Goal: Task Accomplishment & Management: Complete application form

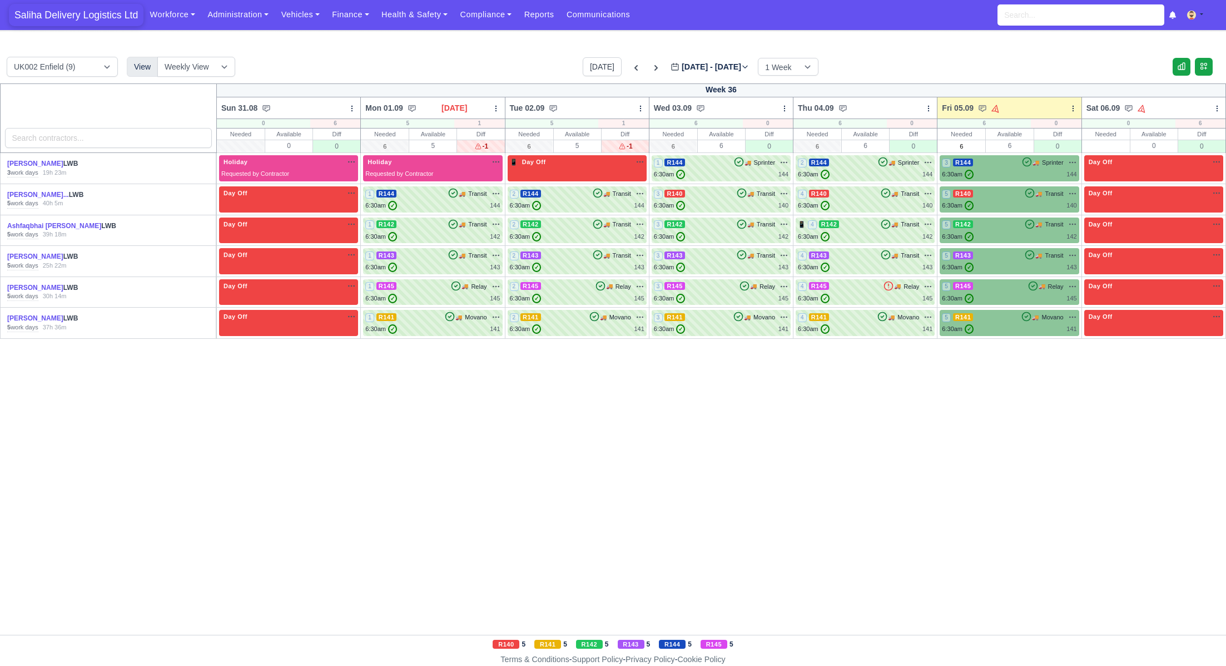
click at [80, 14] on span "Saliha Delivery Logistics Ltd" at bounding box center [76, 15] width 135 height 22
click at [366, 12] on link "Finance" at bounding box center [350, 15] width 49 height 22
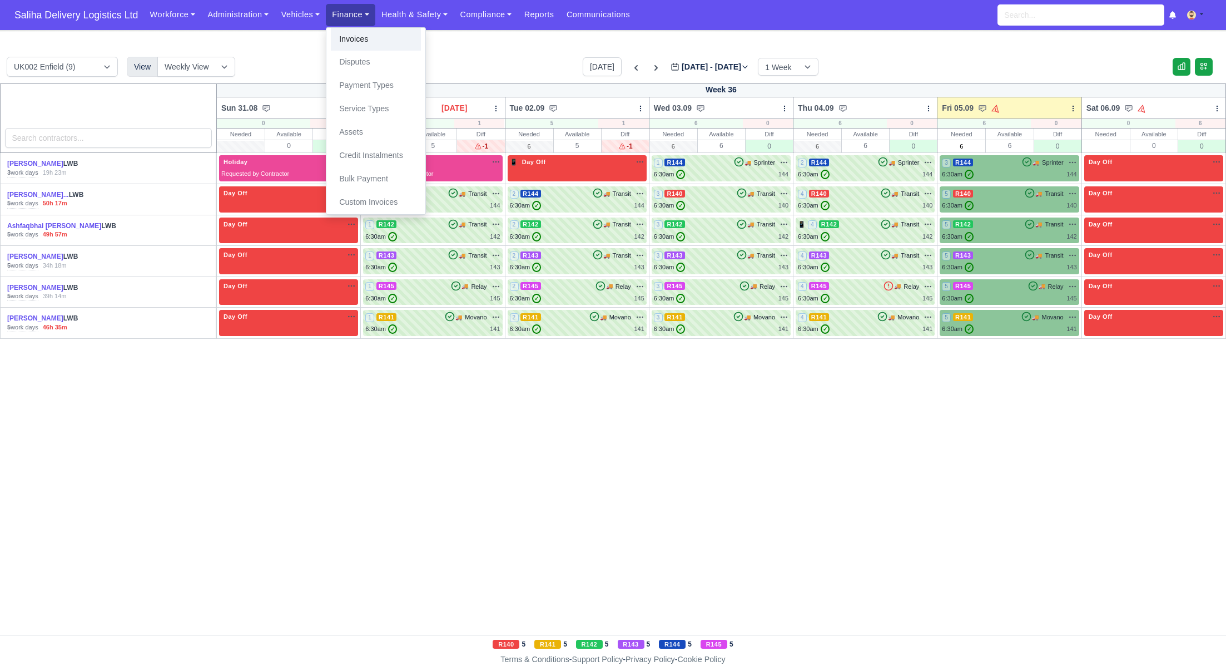
click at [371, 36] on link "Invoices" at bounding box center [376, 39] width 90 height 23
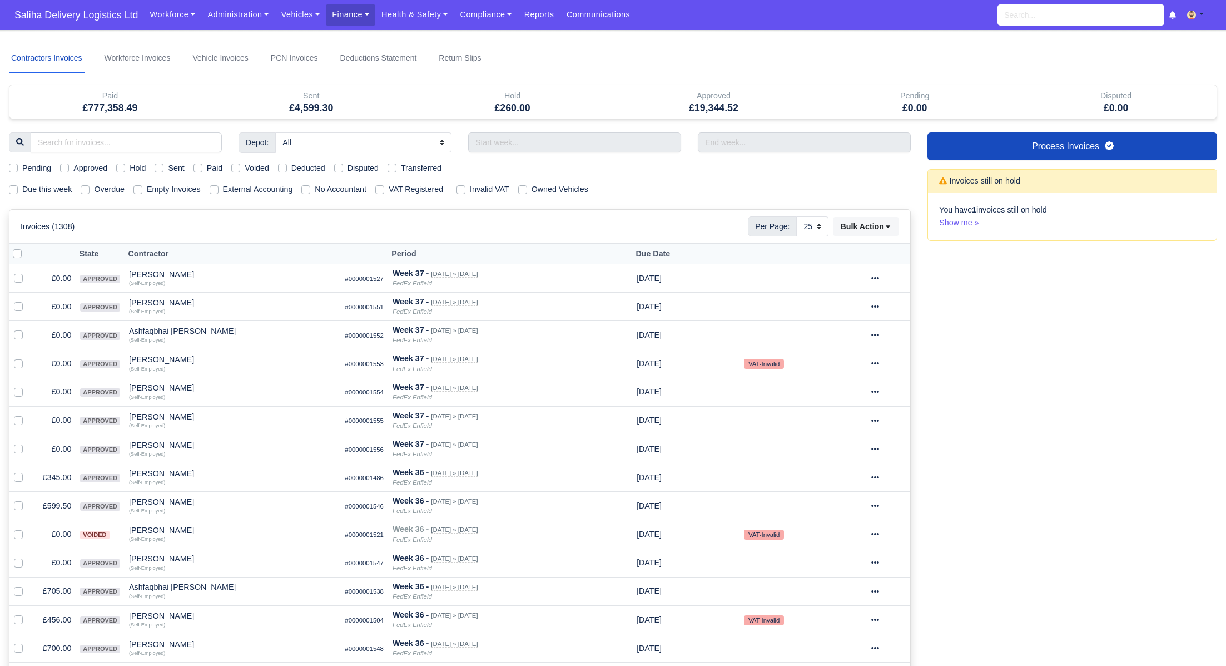
select select "25"
click at [168, 165] on label "Sent" at bounding box center [176, 168] width 16 height 13
click at [163, 165] on input "Sent" at bounding box center [159, 166] width 9 height 9
checkbox input "true"
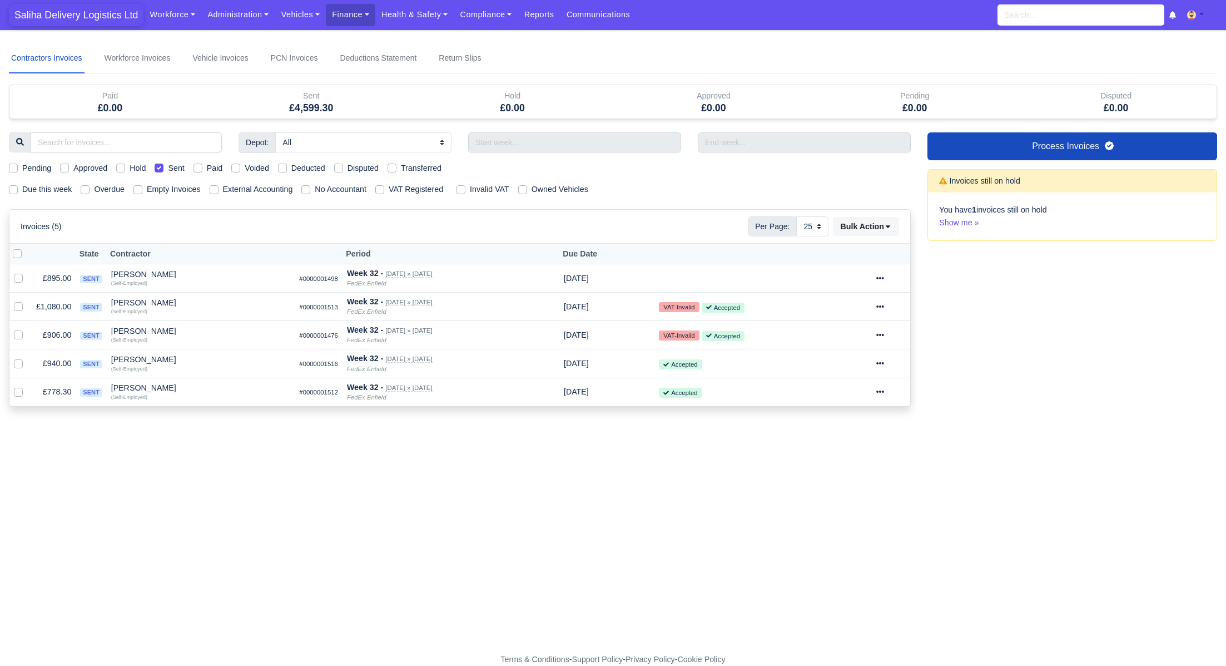
click at [75, 13] on span "Saliha Delivery Logistics Ltd" at bounding box center [76, 15] width 135 height 22
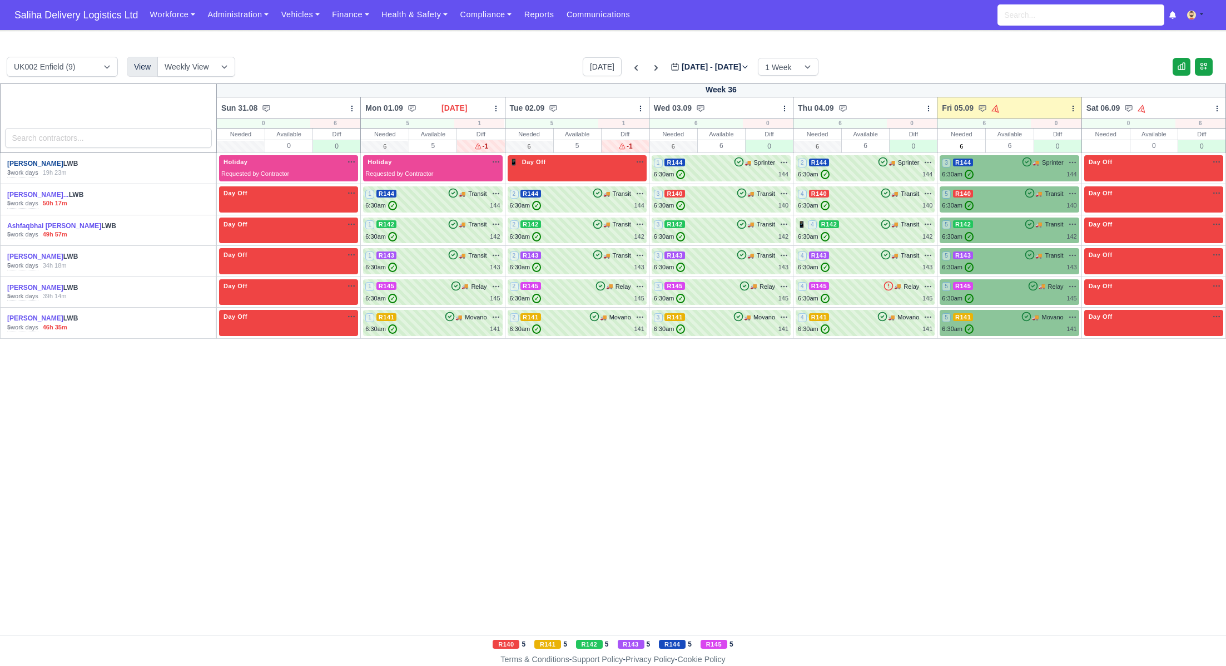
click at [37, 163] on link "[PERSON_NAME]" at bounding box center [35, 164] width 56 height 8
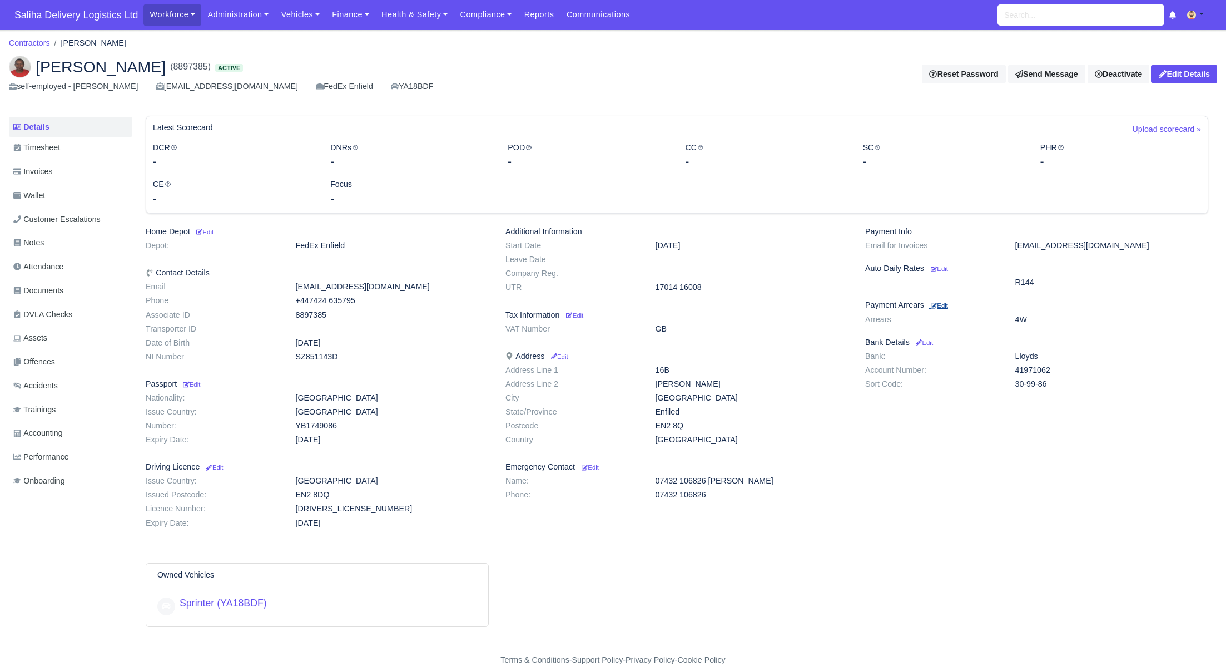
click at [946, 304] on small "Edit" at bounding box center [939, 305] width 17 height 7
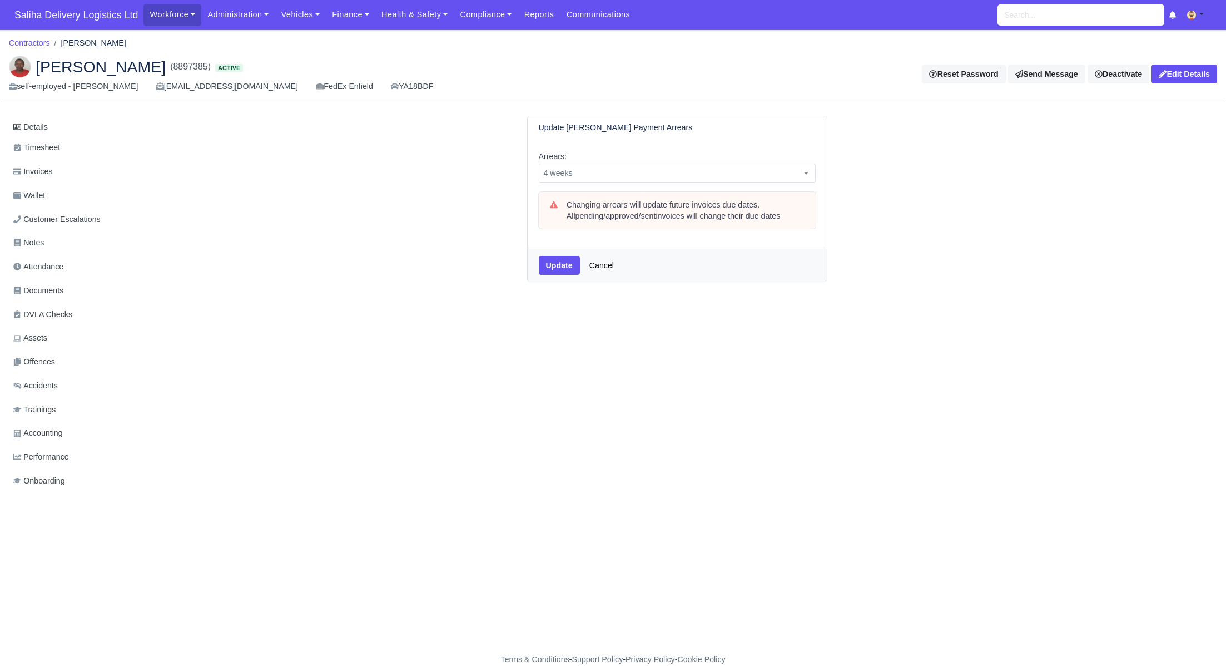
click at [653, 182] on div "Arrears: -- 1 week 2 weeks 3 weeks 4 weeks 5 weeks 6 weeks 7 weeks 8 weeks 9 we…" at bounding box center [677, 194] width 299 height 110
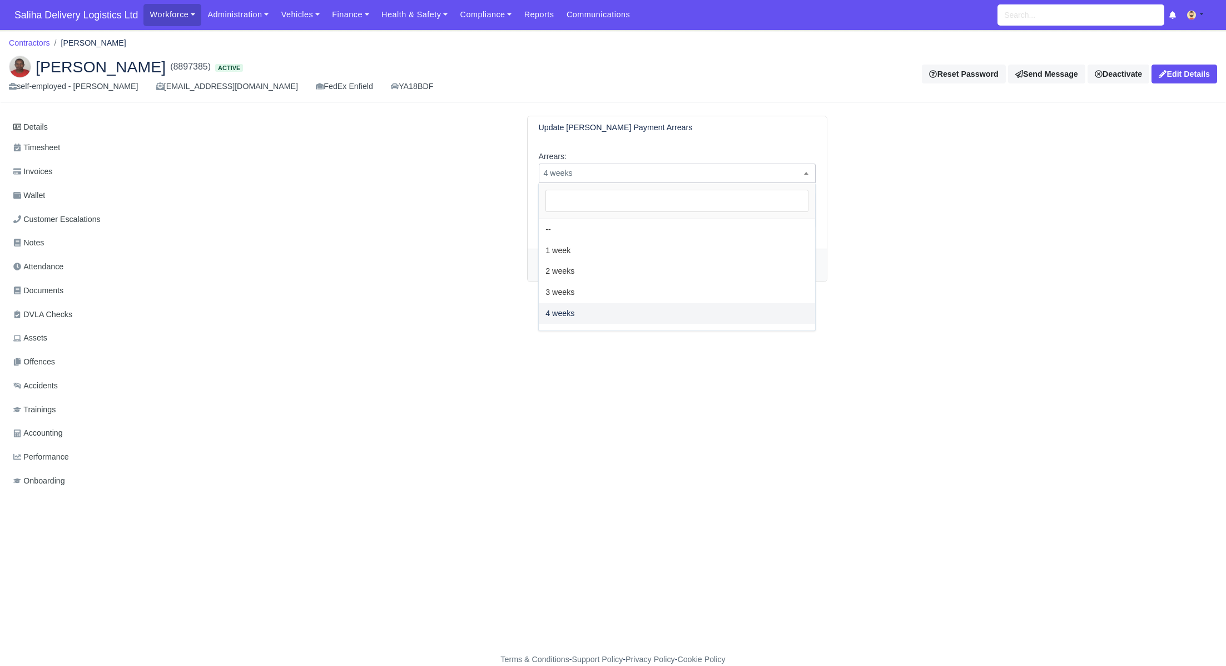
click at [651, 172] on span "4 weeks" at bounding box center [677, 173] width 276 height 14
select select "5W"
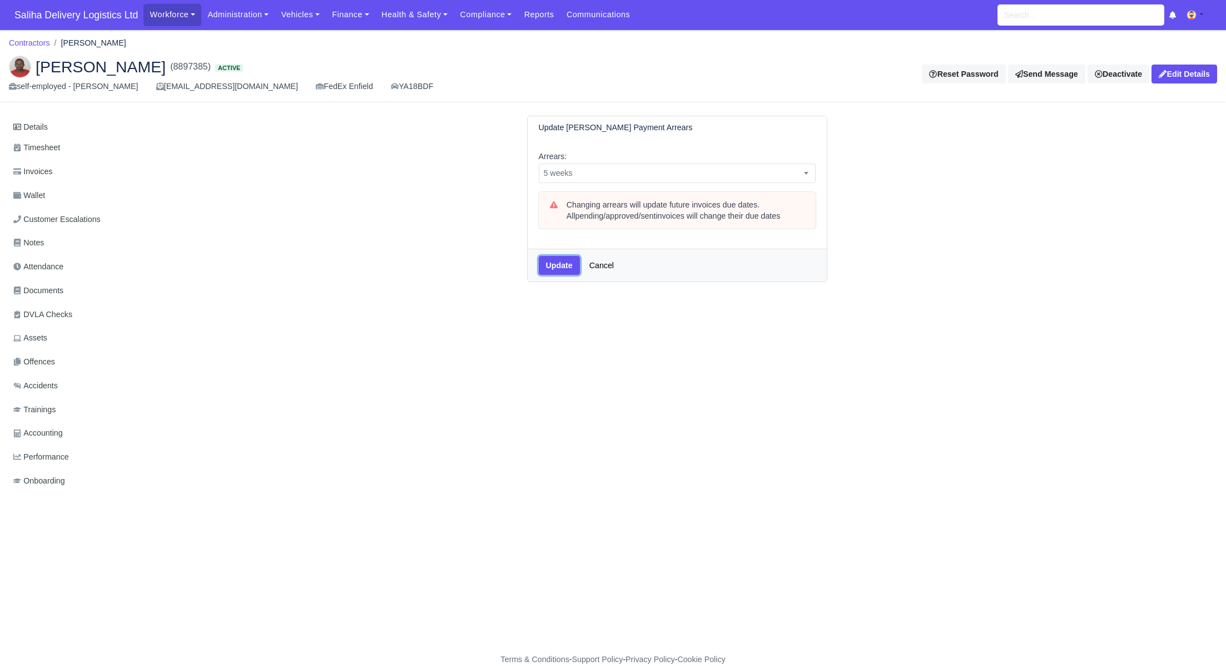
click button "Update"
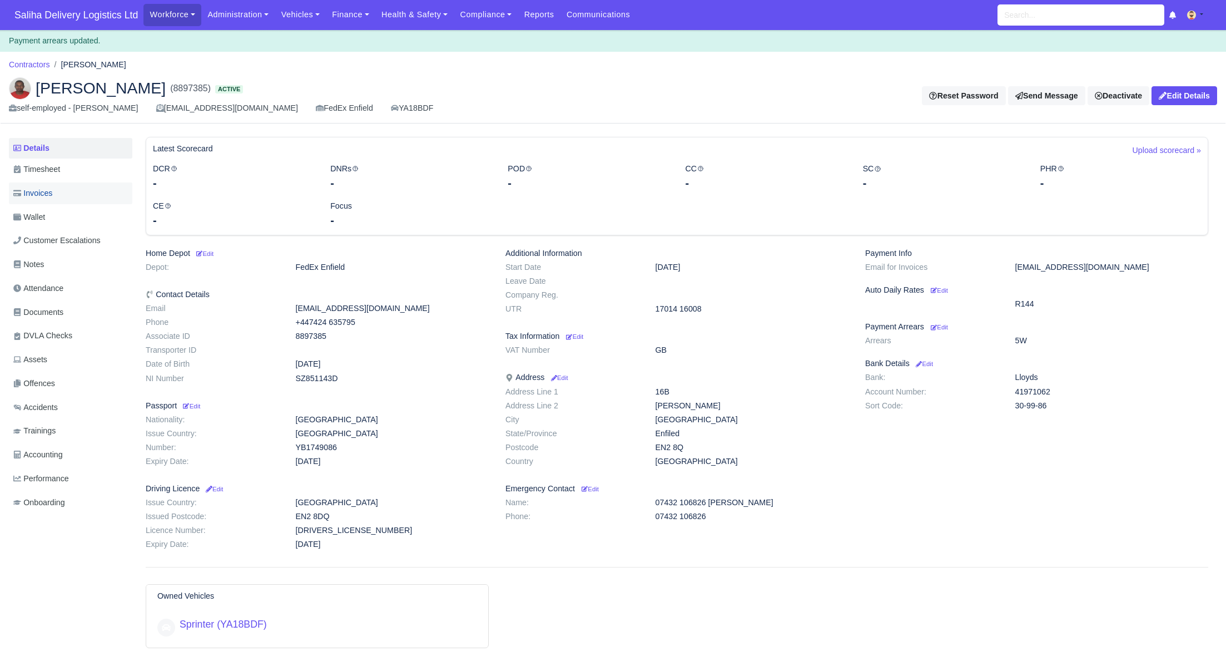
click at [44, 193] on span "Invoices" at bounding box center [32, 193] width 39 height 13
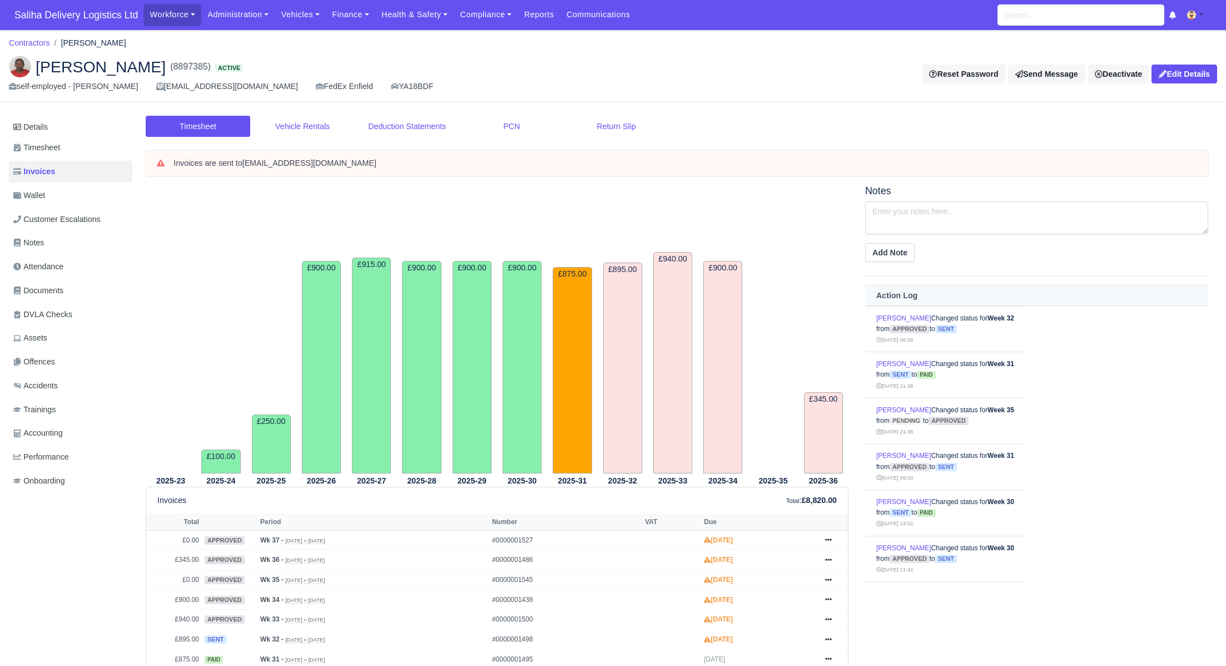
scroll to position [223, 0]
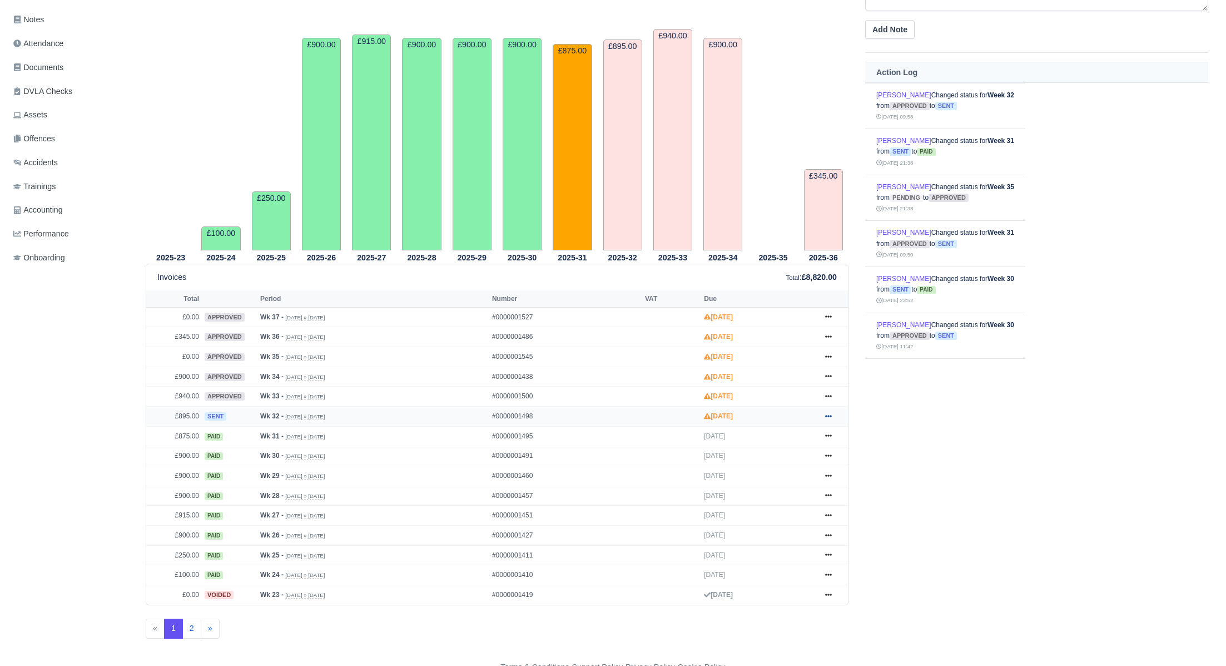
click at [829, 413] on icon at bounding box center [828, 416] width 7 height 7
click at [769, 439] on link "Show Invoice" at bounding box center [786, 436] width 99 height 23
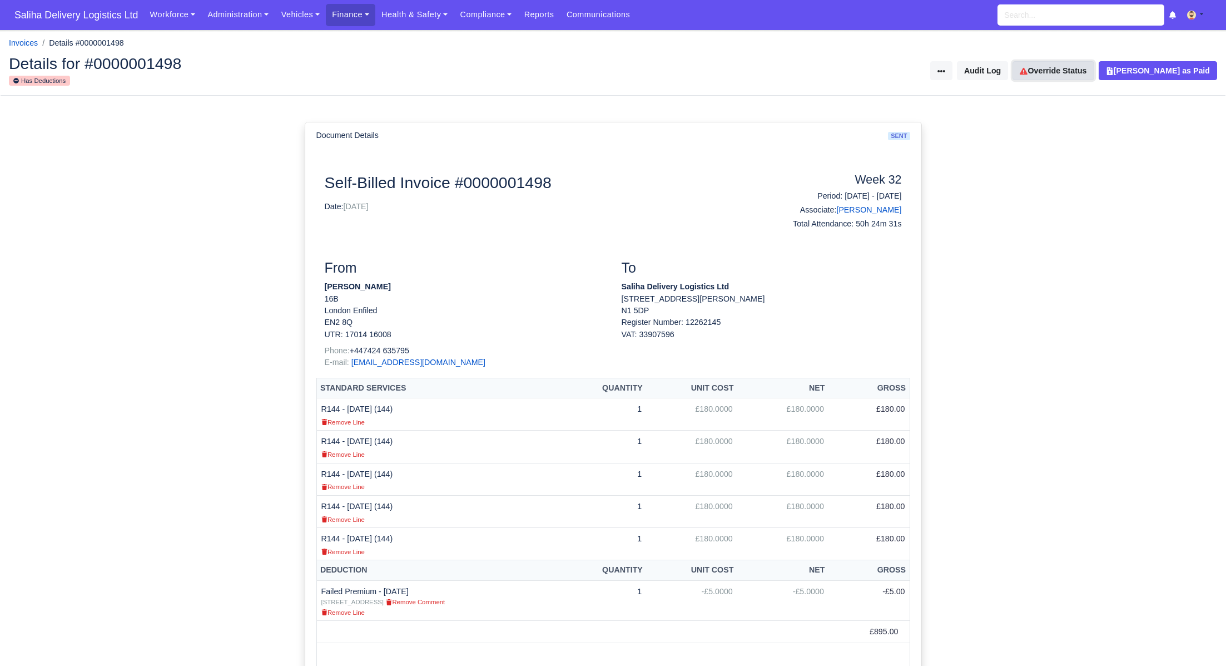
click at [1050, 77] on link "Override Status" at bounding box center [1053, 70] width 81 height 19
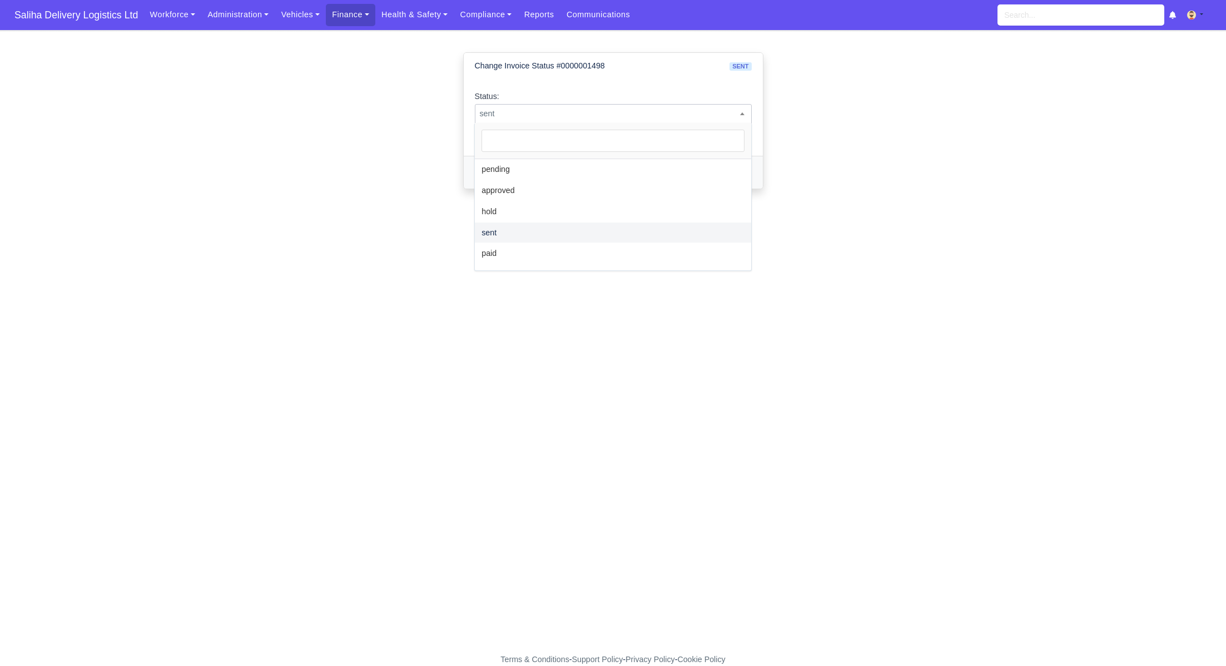
click at [588, 107] on span "sent" at bounding box center [613, 114] width 276 height 14
select select "approved"
click at [507, 172] on button "Change Status" at bounding box center [510, 172] width 70 height 19
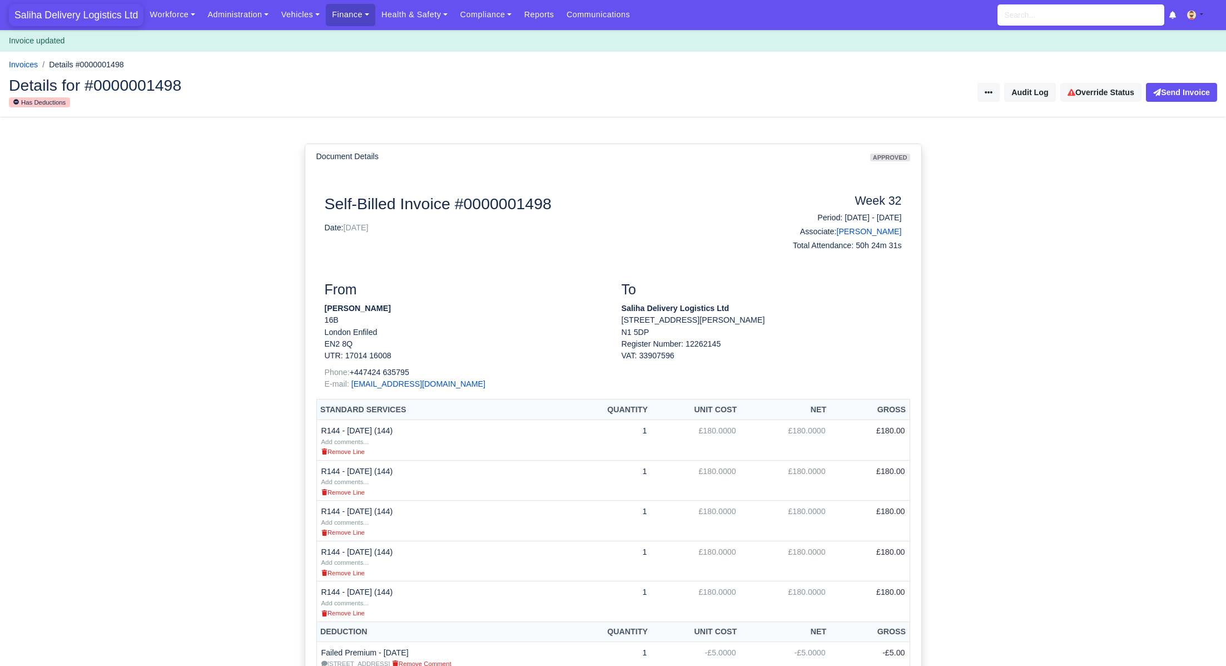
click at [82, 12] on span "Saliha Delivery Logistics Ltd" at bounding box center [76, 15] width 135 height 22
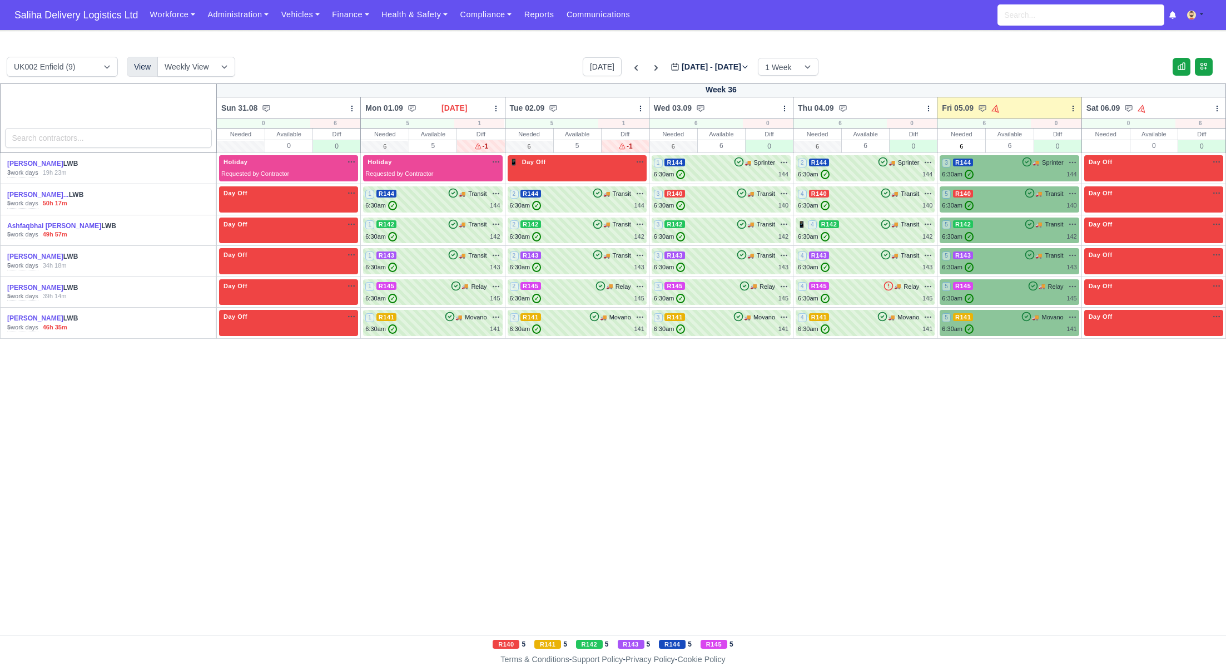
click at [343, 28] on div "Workforce Manpower Expiring Documents Leave Requests Daily Attendance Daily Tim…" at bounding box center [680, 15] width 1074 height 30
click at [348, 18] on link "Finance" at bounding box center [350, 15] width 49 height 22
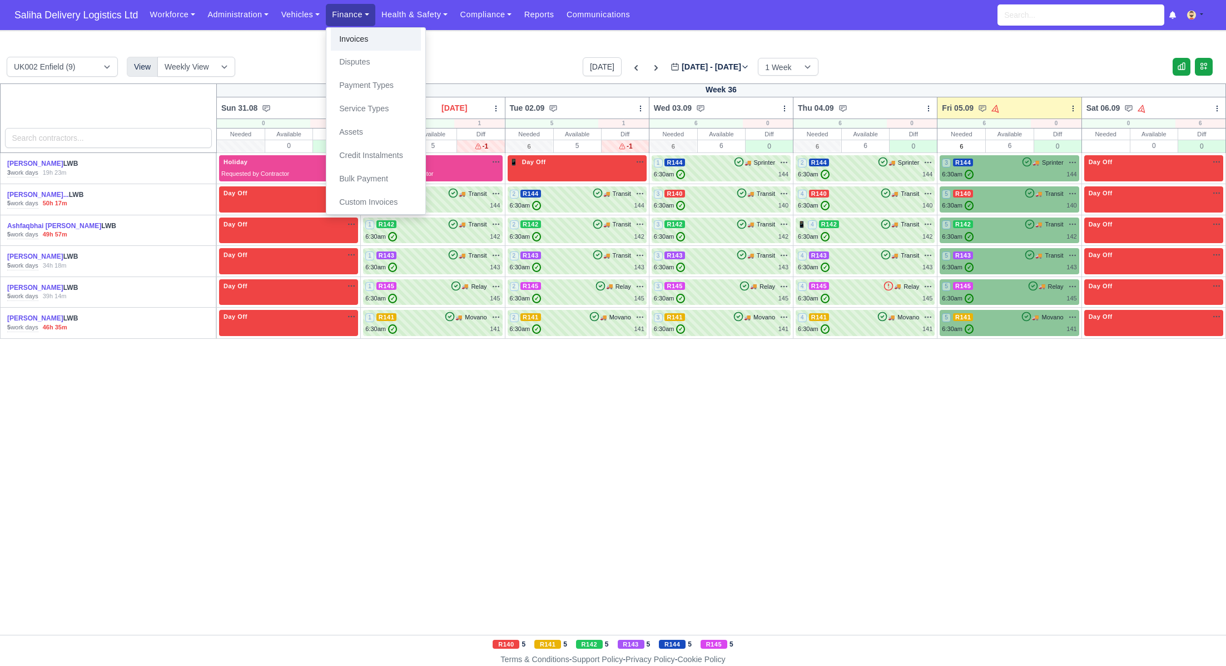
click at [355, 44] on link "Invoices" at bounding box center [376, 39] width 90 height 23
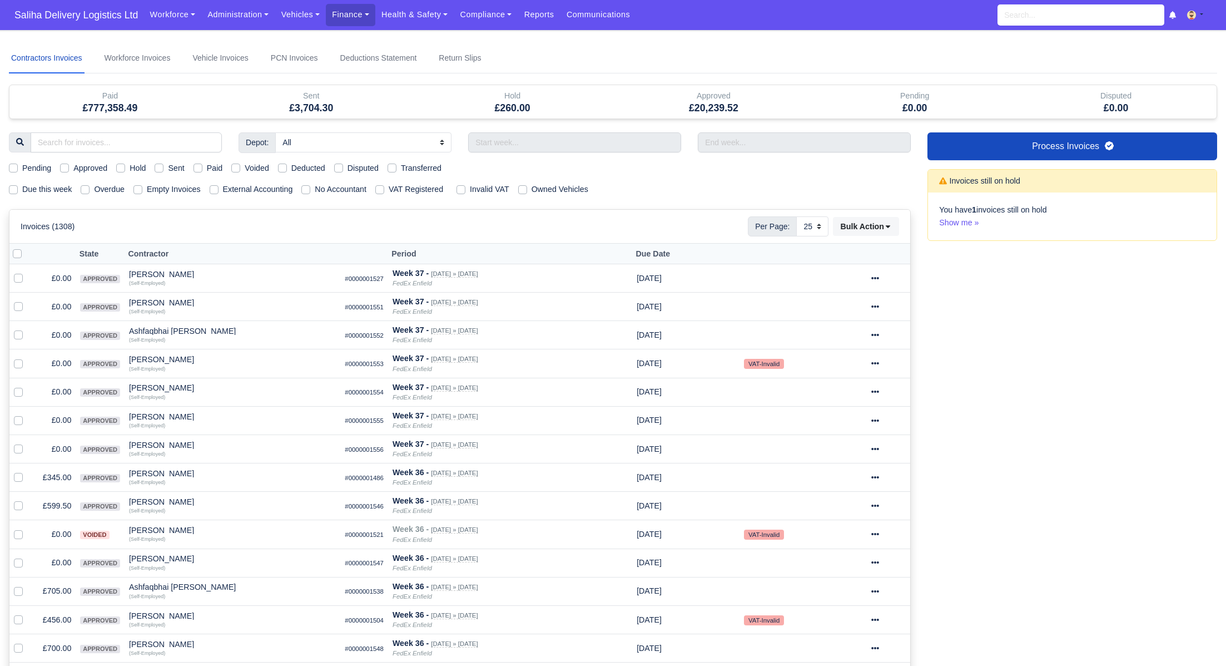
select select "25"
click at [22, 168] on label "Pending" at bounding box center [36, 168] width 29 height 13
click at [17, 168] on input "Pending" at bounding box center [13, 166] width 9 height 9
checkbox input "true"
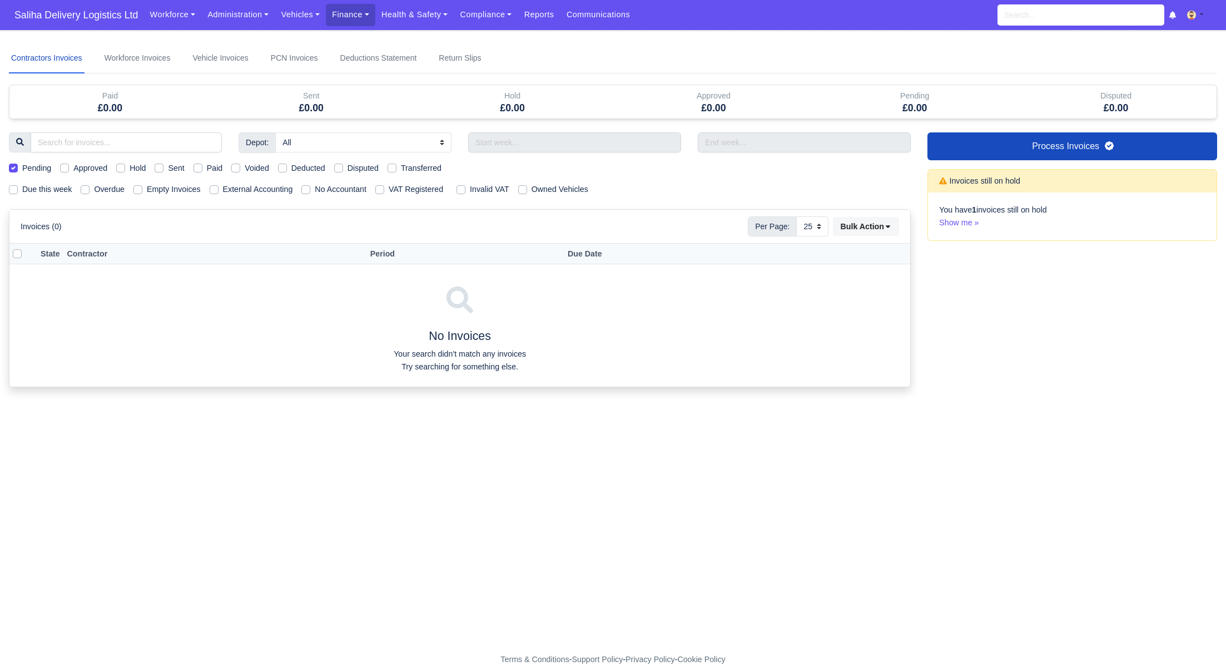
click at [22, 168] on label "Pending" at bounding box center [36, 168] width 29 height 13
click at [17, 168] on input "Pending" at bounding box center [13, 166] width 9 height 9
checkbox input "false"
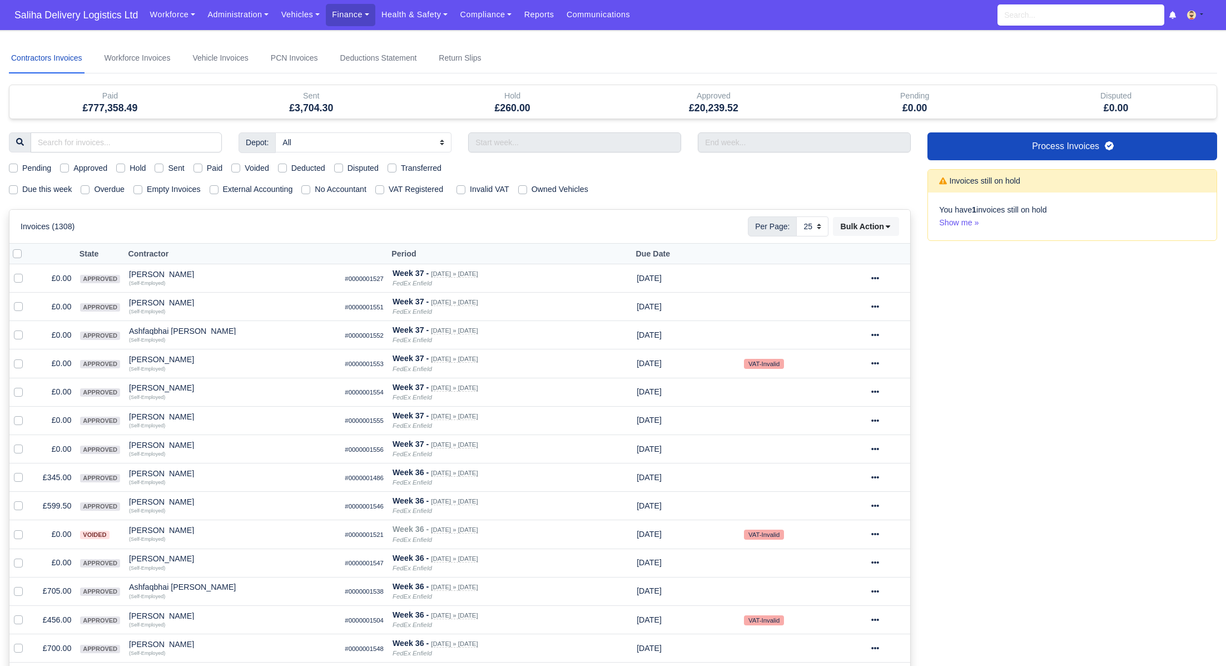
click at [168, 165] on label "Sent" at bounding box center [176, 168] width 16 height 13
click at [163, 165] on input "Sent" at bounding box center [159, 166] width 9 height 9
checkbox input "true"
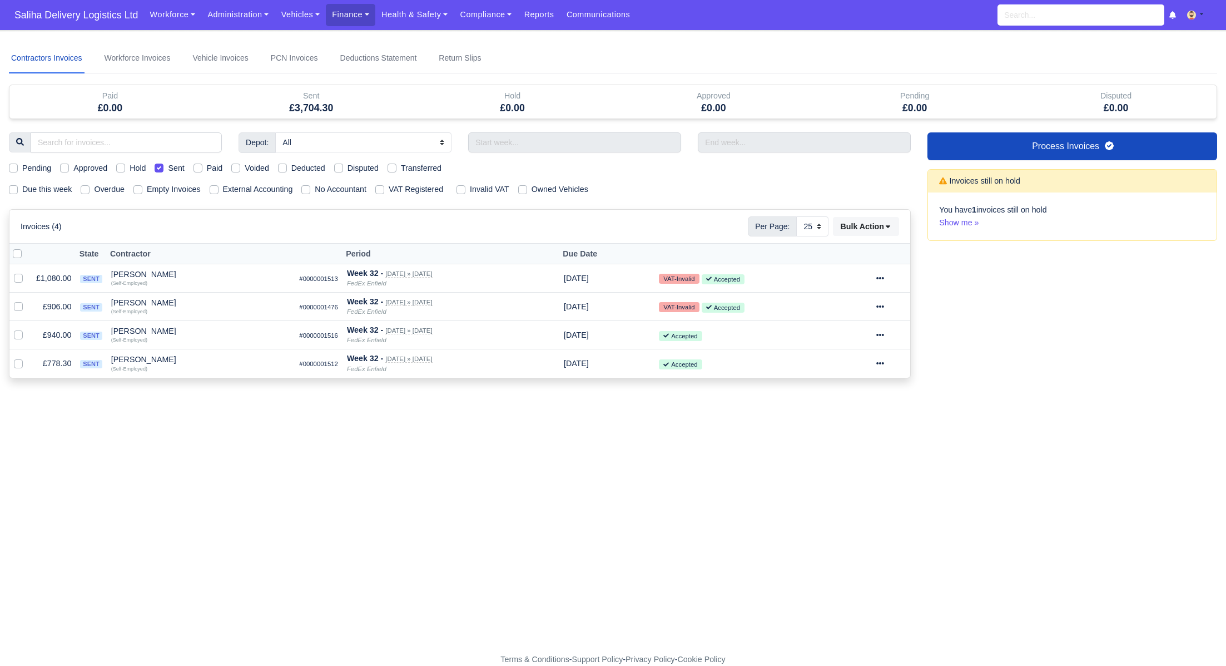
click at [26, 247] on label at bounding box center [26, 247] width 0 height 0
click at [16, 252] on input "checkbox" at bounding box center [17, 251] width 9 height 9
checkbox input "true"
click at [817, 227] on select "10 25 50" at bounding box center [812, 226] width 32 height 20
select select "50"
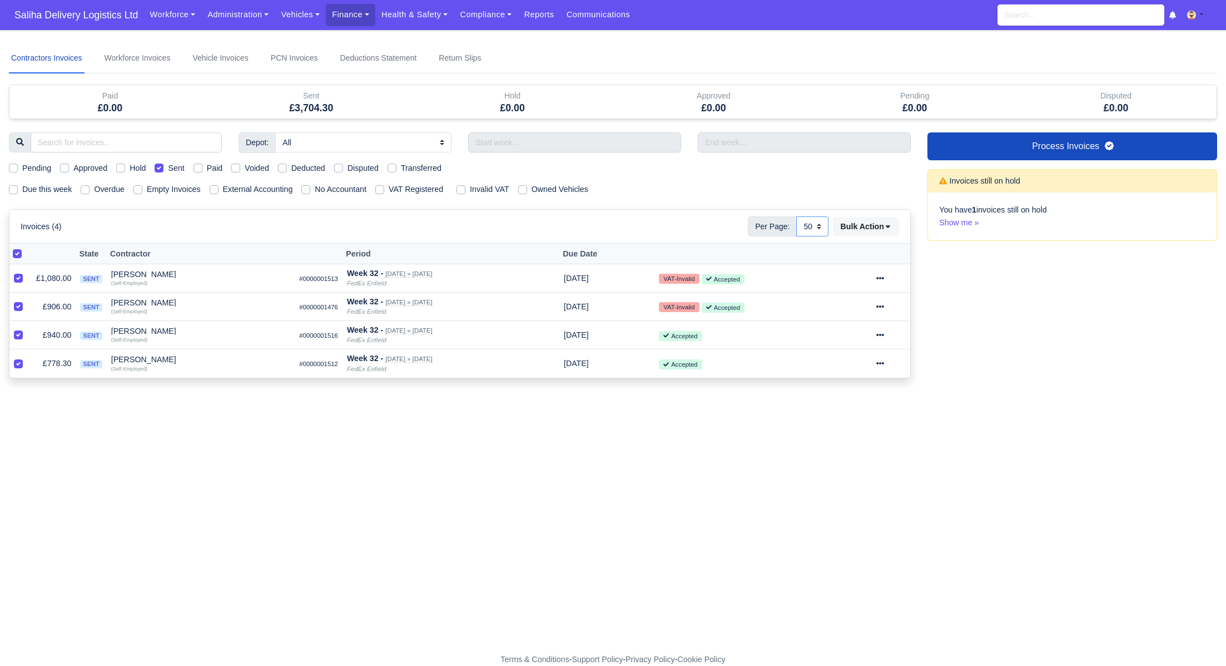
click at [796, 216] on select "10 25 50" at bounding box center [812, 226] width 32 height 20
click at [890, 229] on icon at bounding box center [888, 226] width 8 height 8
click at [100, 18] on span "Saliha Delivery Logistics Ltd" at bounding box center [76, 15] width 135 height 22
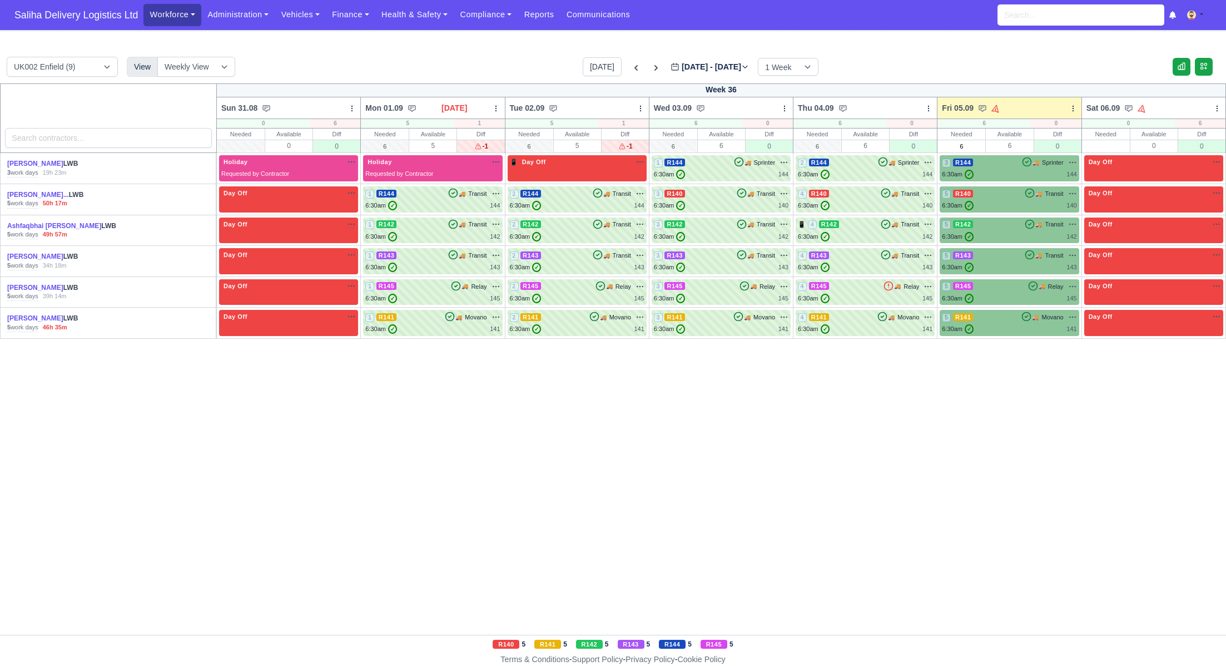
drag, startPoint x: 83, startPoint y: 11, endPoint x: 151, endPoint y: 6, distance: 68.0
click at [83, 11] on span "Saliha Delivery Logistics Ltd" at bounding box center [76, 15] width 135 height 22
click at [359, 15] on link "Finance" at bounding box center [350, 15] width 49 height 22
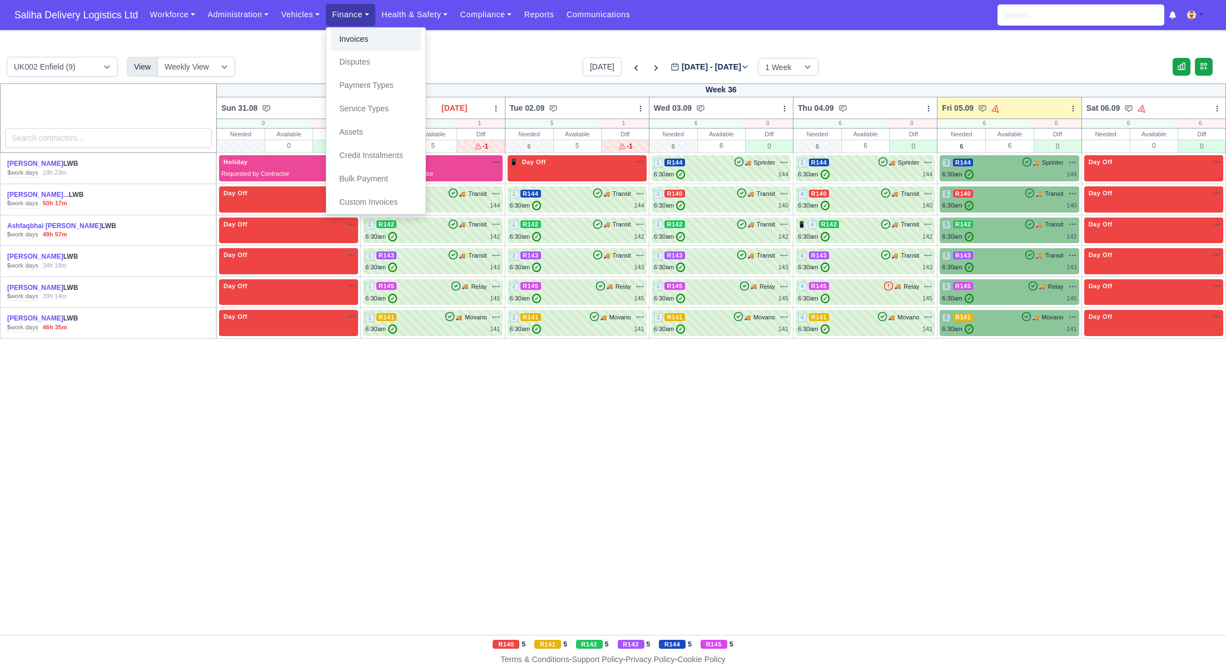
click at [361, 40] on link "Invoices" at bounding box center [376, 39] width 90 height 23
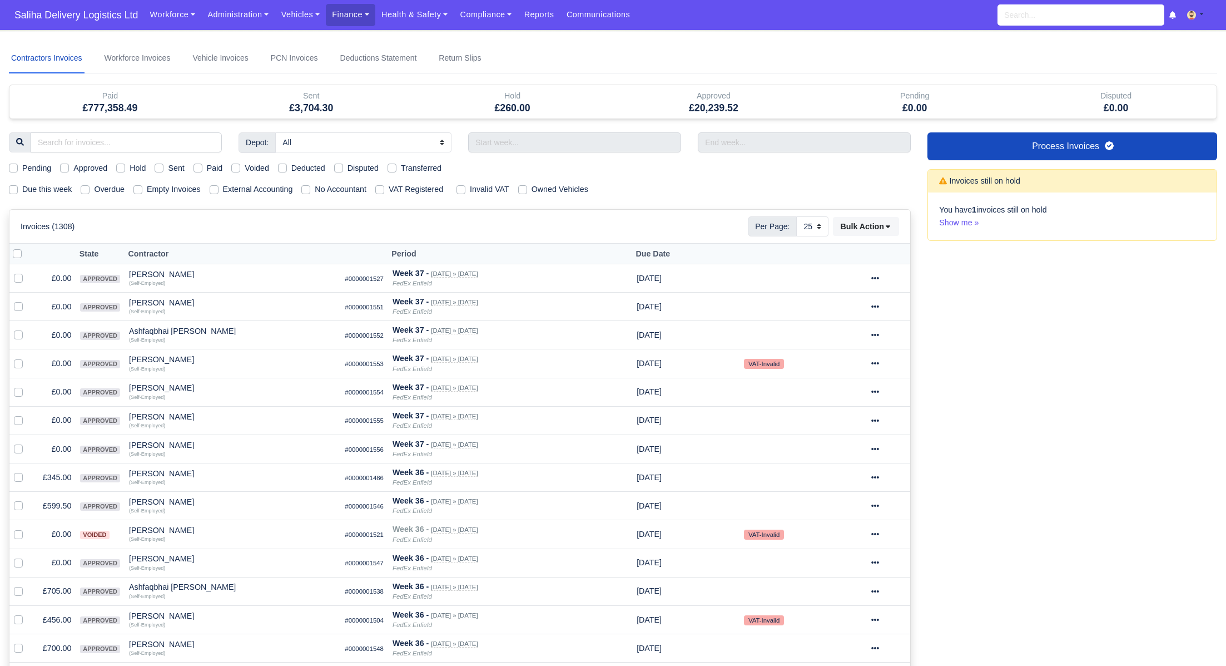
select select "25"
click at [74, 18] on span "Saliha Delivery Logistics Ltd" at bounding box center [76, 15] width 135 height 22
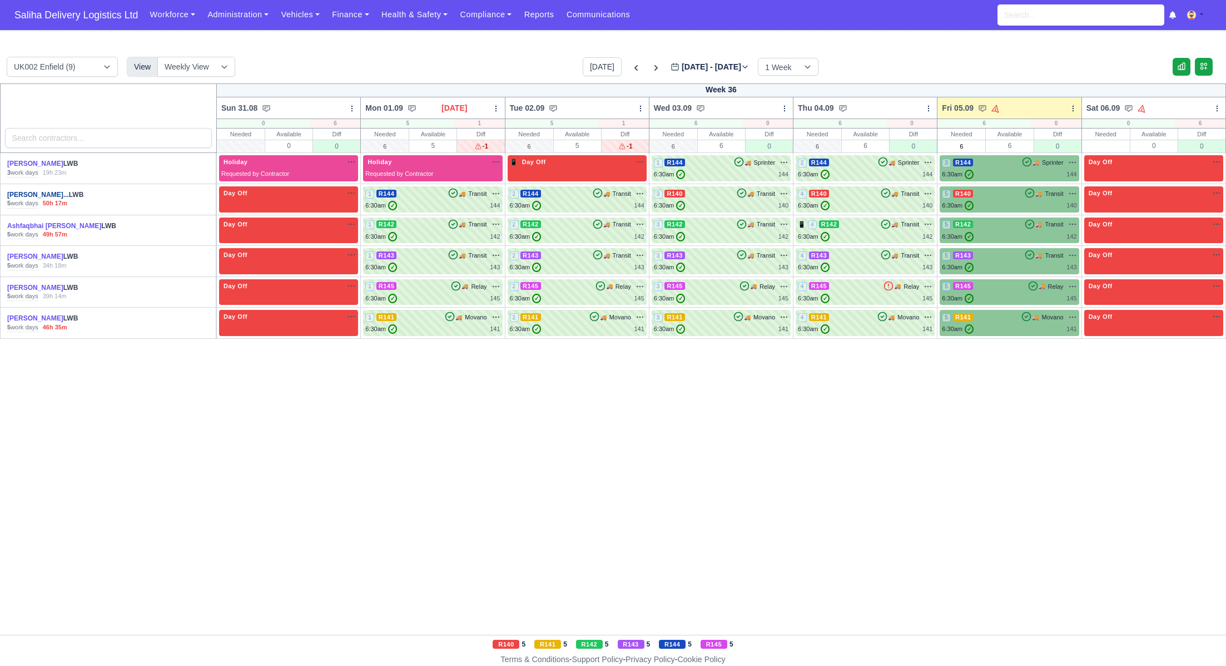
click at [37, 195] on link "[PERSON_NAME]..." at bounding box center [38, 195] width 62 height 8
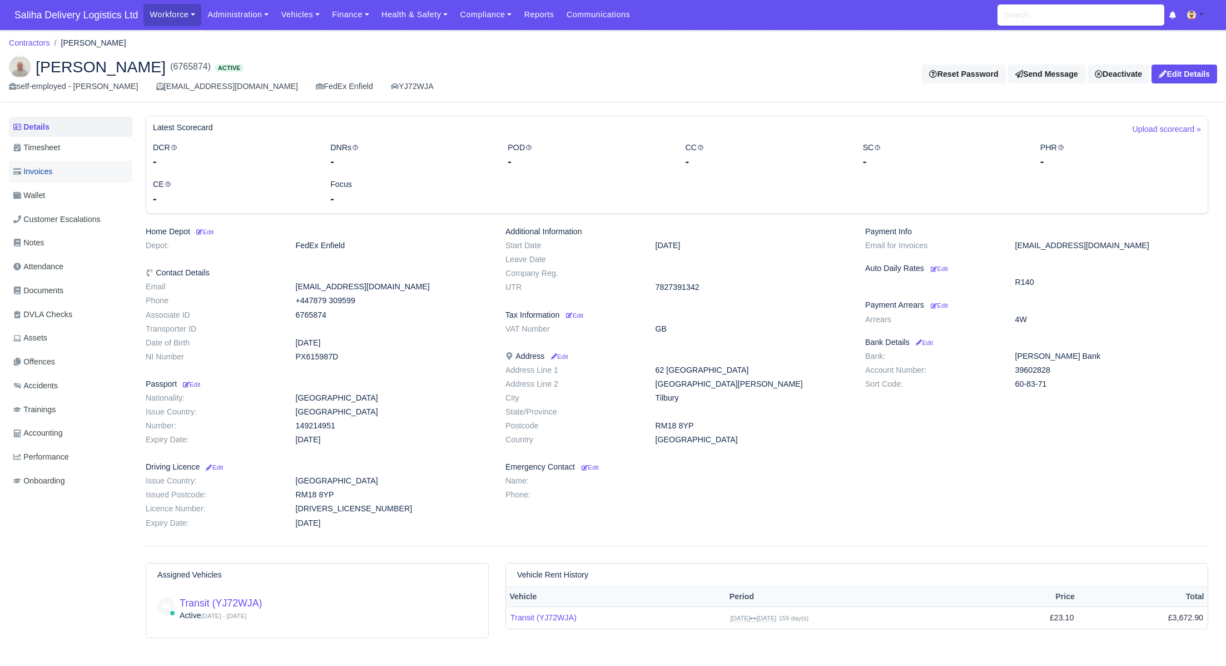
click at [52, 172] on span "Invoices" at bounding box center [32, 171] width 39 height 13
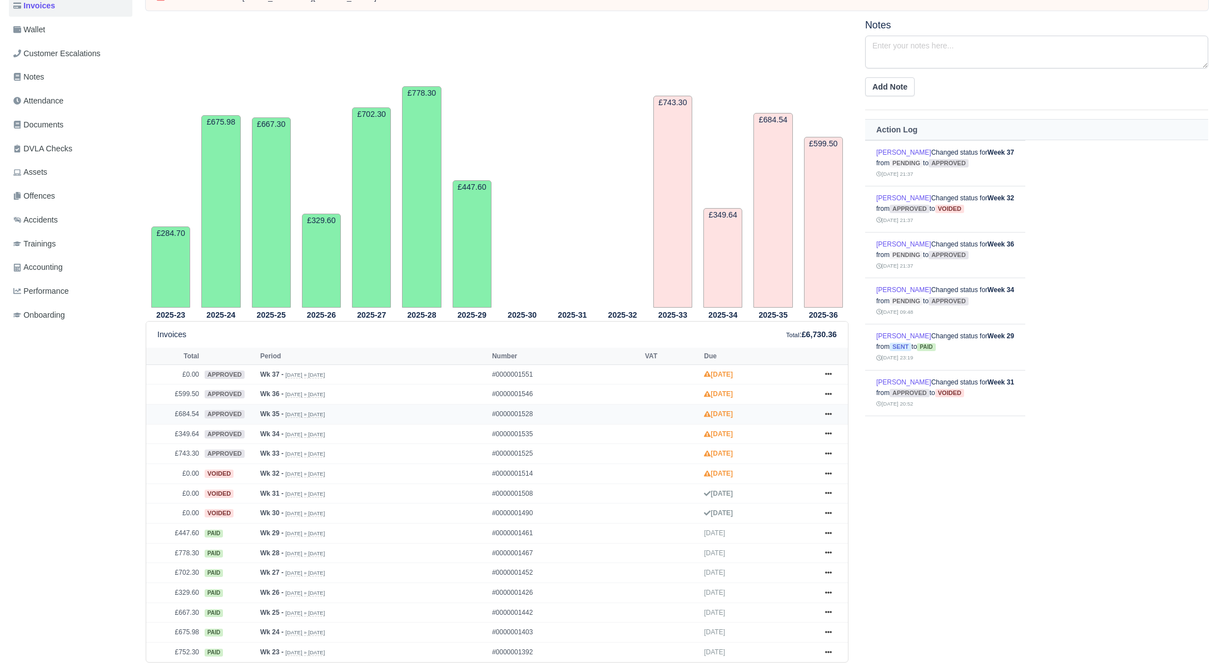
scroll to position [223, 0]
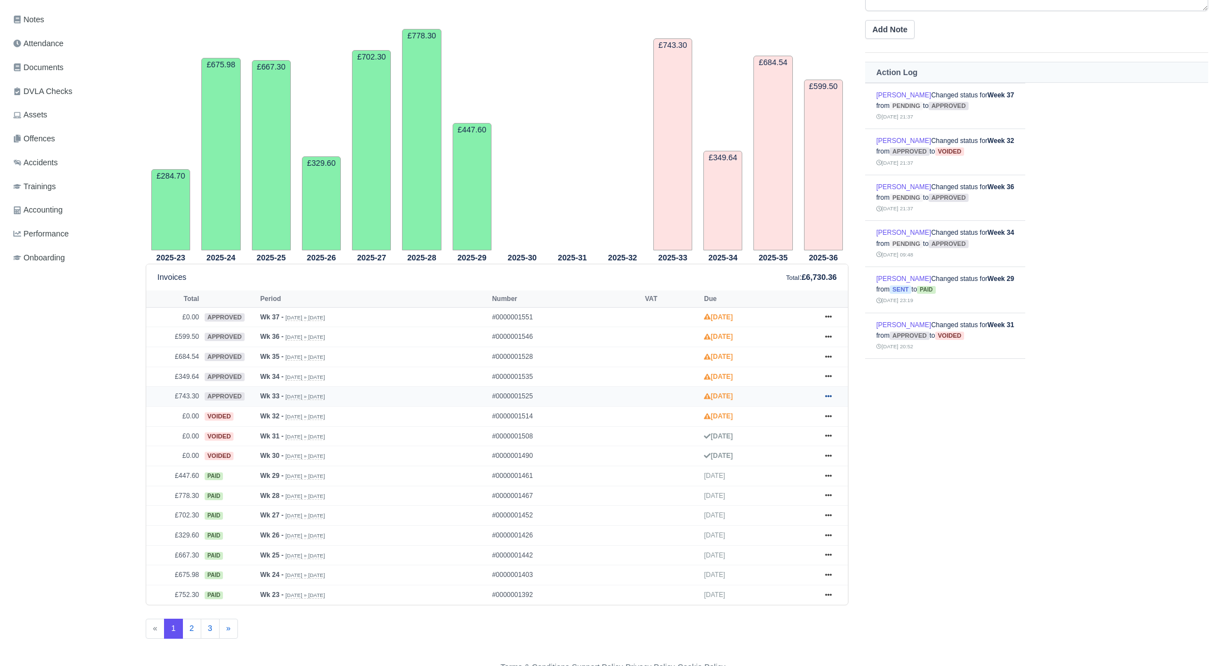
click at [830, 389] on link at bounding box center [828, 396] width 17 height 14
click at [770, 434] on link "Send" at bounding box center [786, 440] width 99 height 23
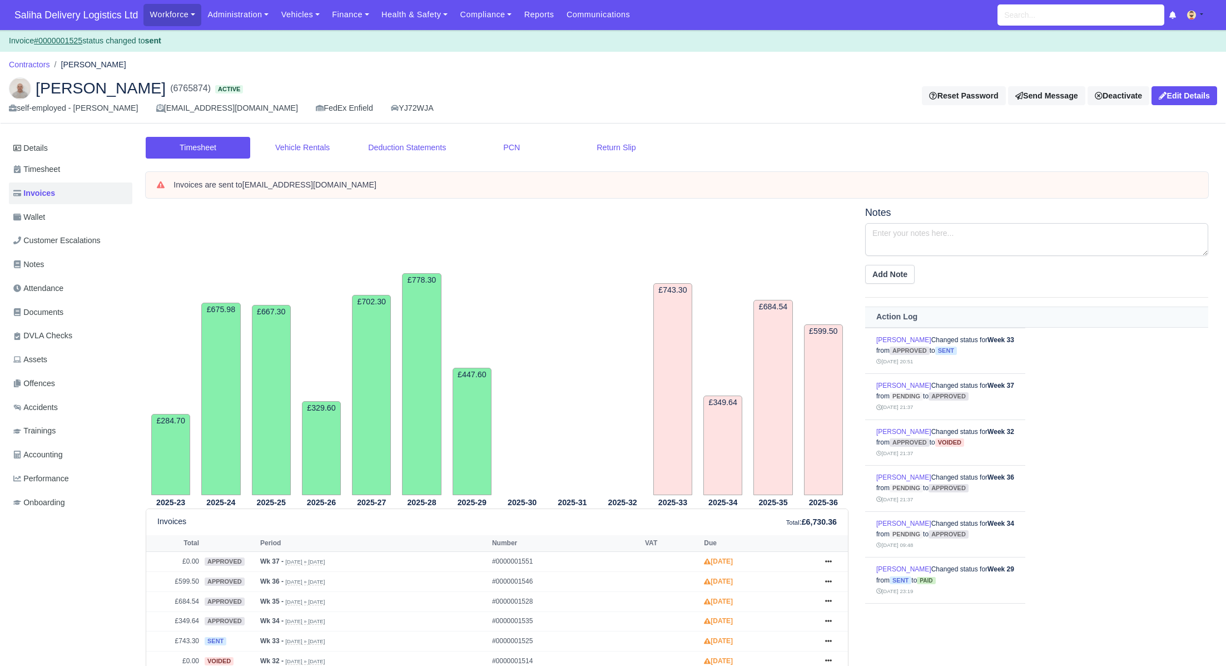
scroll to position [245, 0]
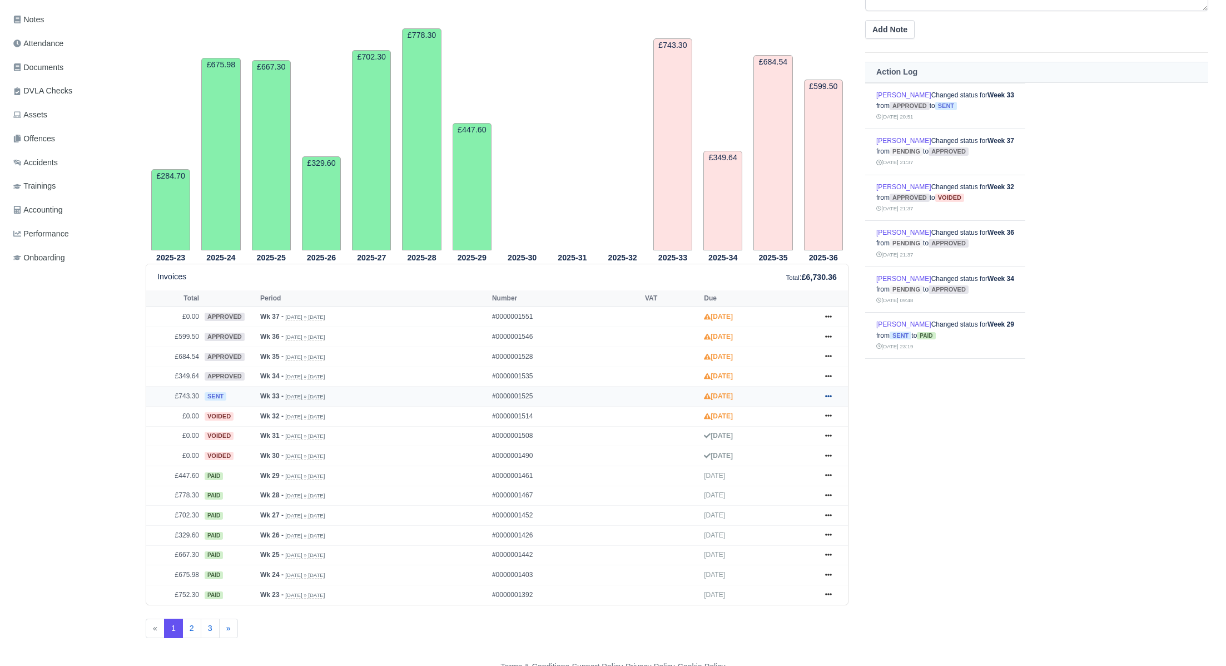
click at [827, 394] on icon at bounding box center [828, 396] width 7 height 7
click at [773, 458] on link "Pay" at bounding box center [786, 463] width 99 height 23
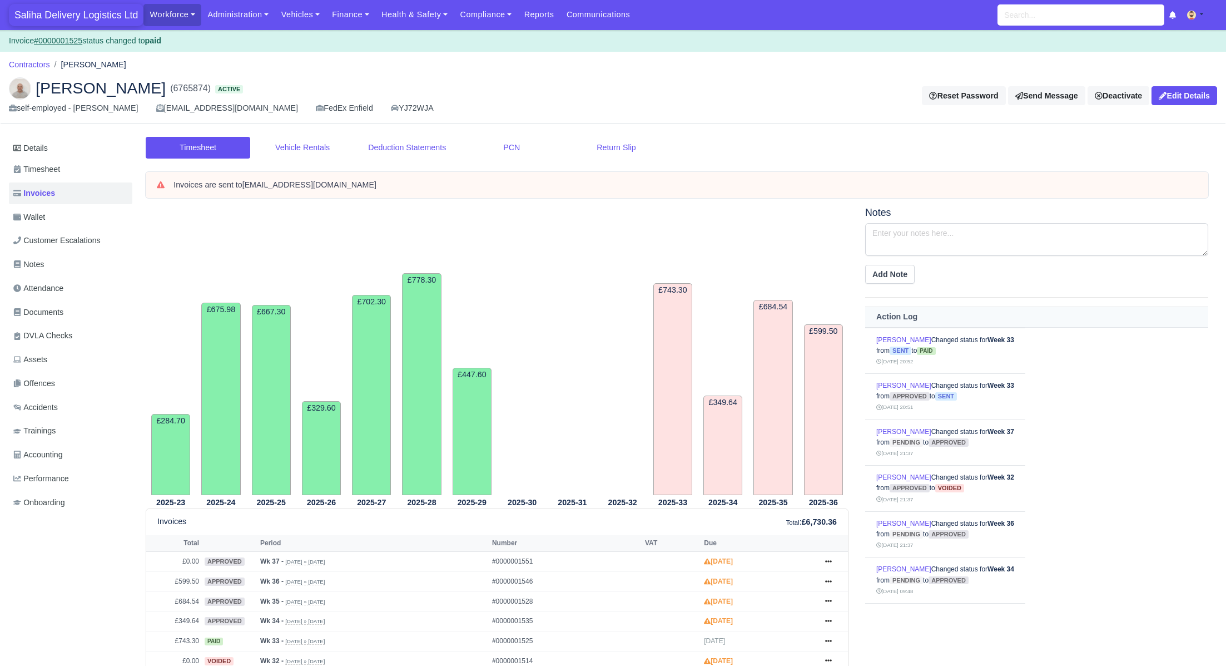
click at [53, 20] on span "Saliha Delivery Logistics Ltd" at bounding box center [76, 15] width 135 height 22
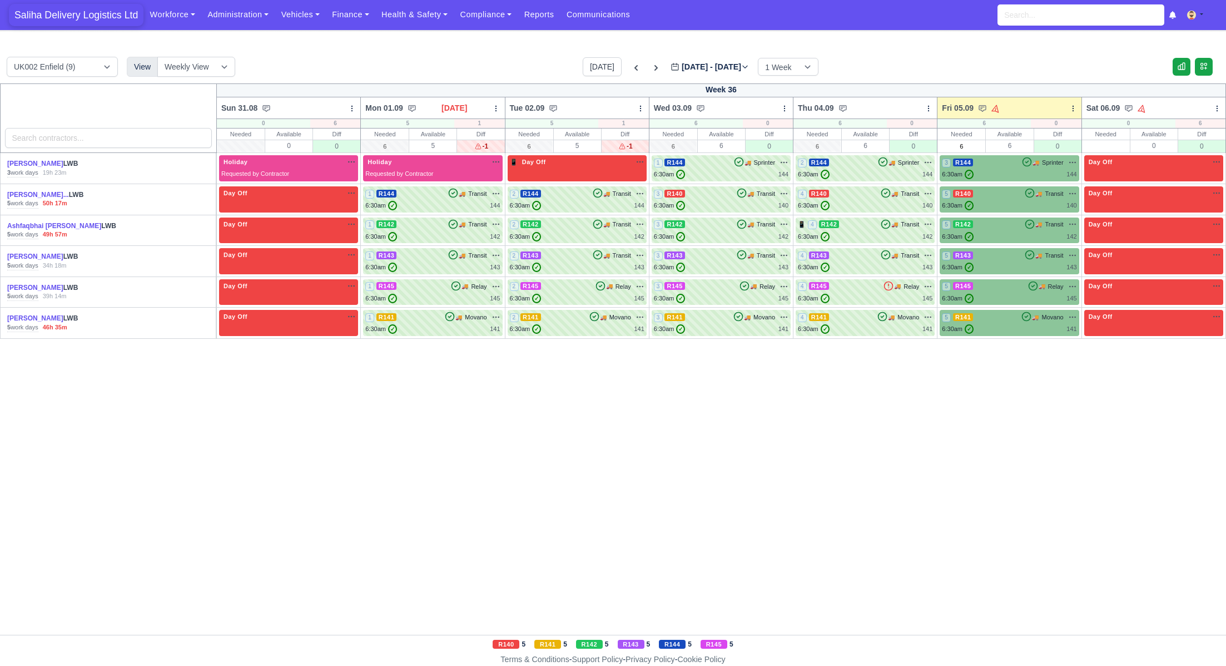
click at [67, 14] on span "Saliha Delivery Logistics Ltd" at bounding box center [76, 15] width 135 height 22
click at [1018, 164] on div "3 R144 🚚 Sprinter" at bounding box center [1009, 162] width 135 height 10
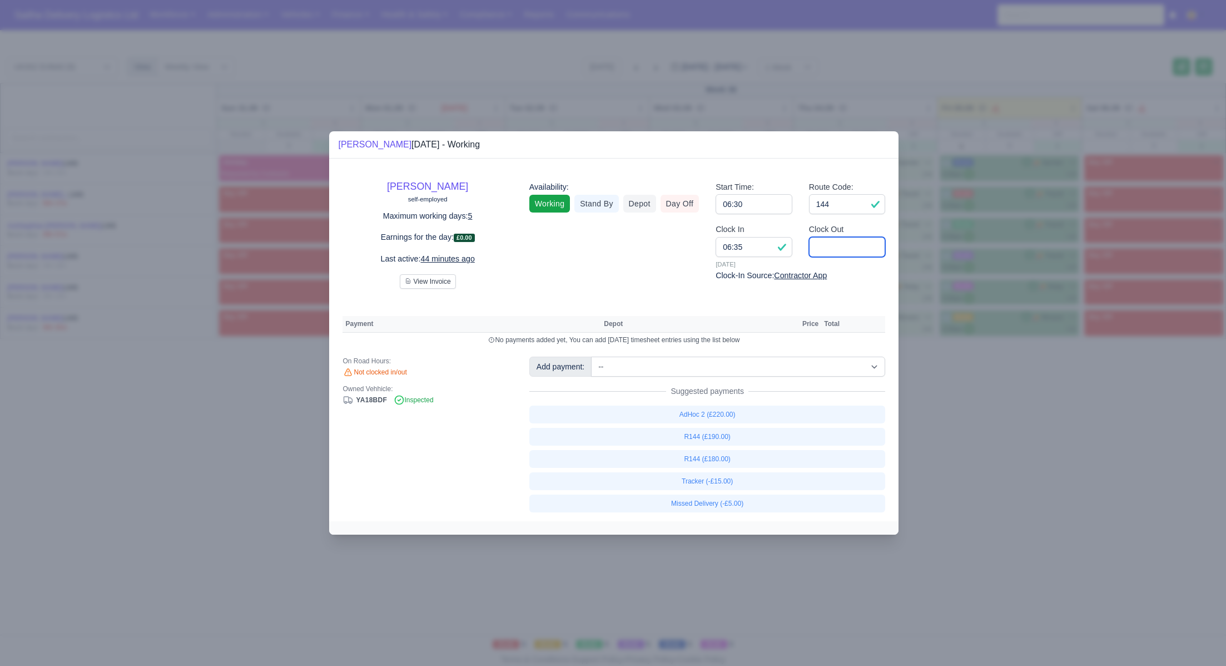
click at [855, 252] on input "Clock Out" at bounding box center [847, 247] width 77 height 20
type input "16:00"
click at [706, 464] on link "R144 (£180.00)" at bounding box center [707, 459] width 356 height 18
select select "1"
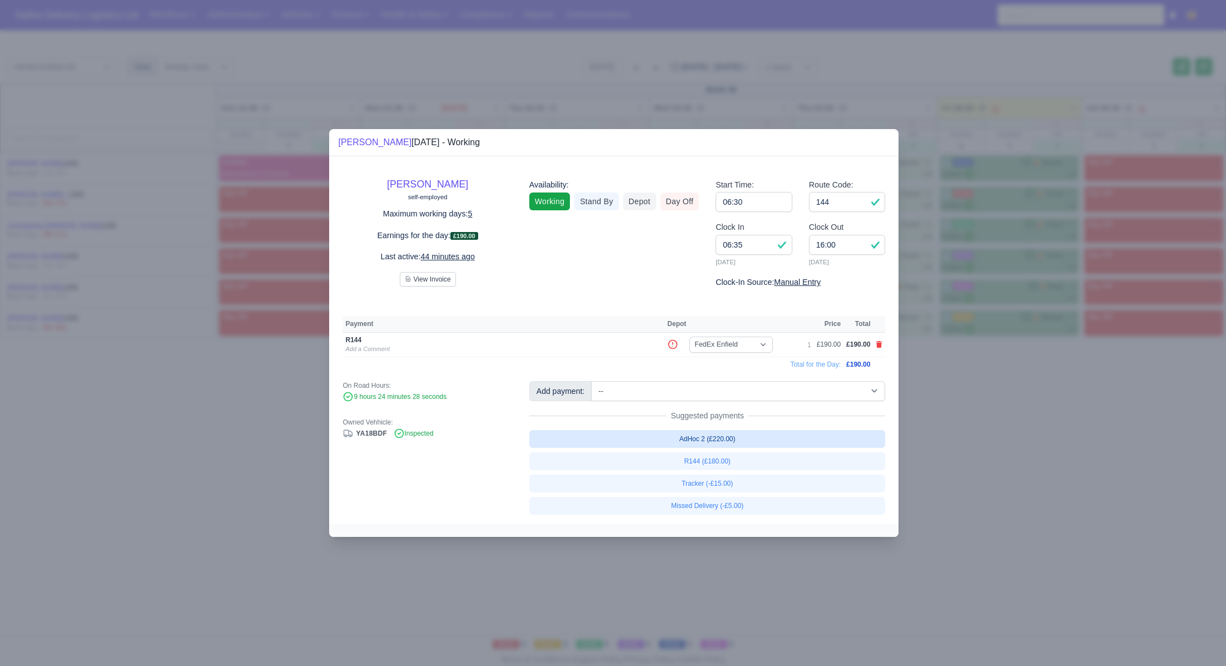
select select "1"
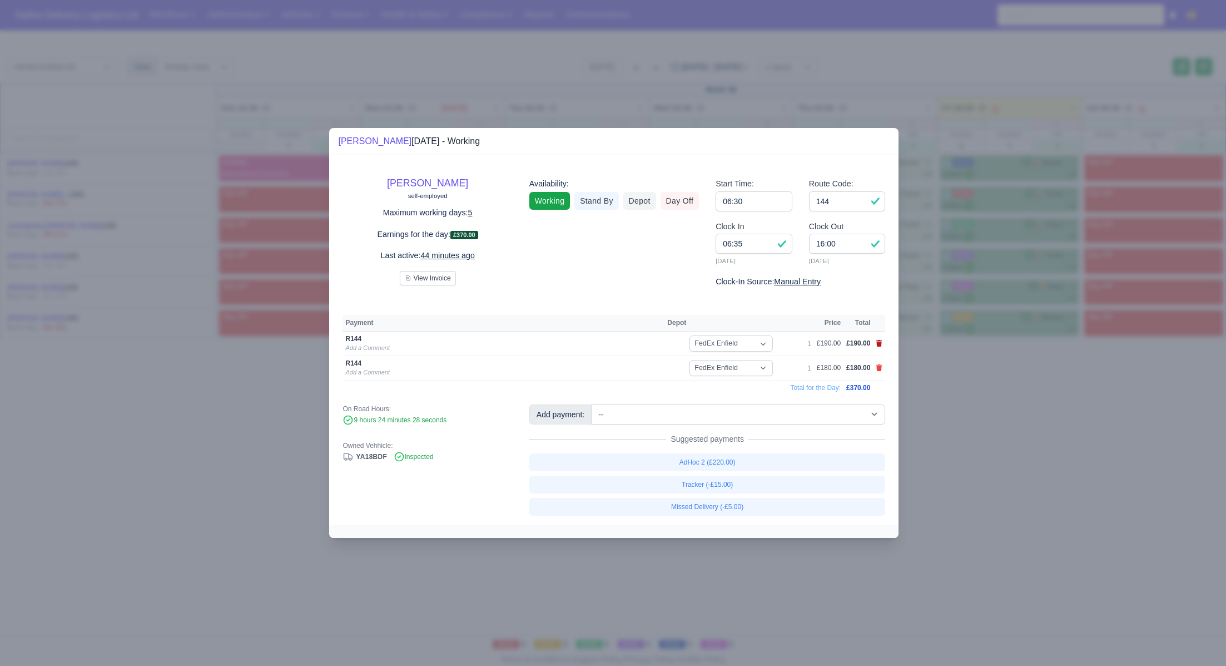
click at [880, 344] on icon at bounding box center [879, 343] width 6 height 7
select select
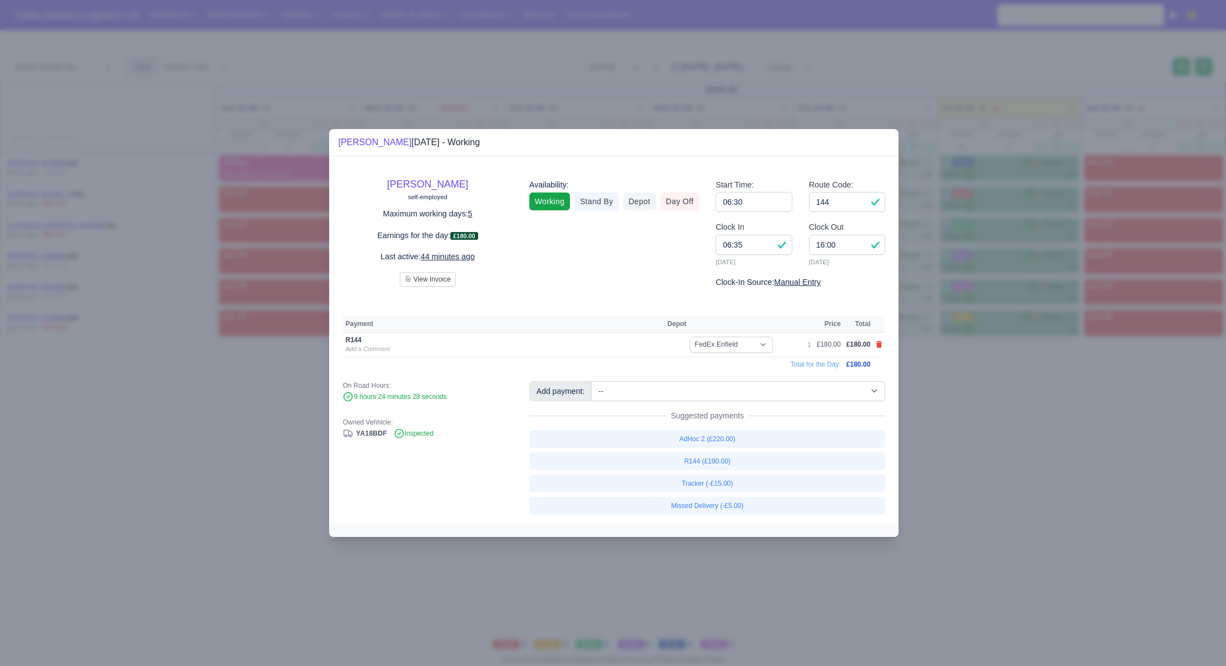
drag, startPoint x: 989, startPoint y: 380, endPoint x: 911, endPoint y: 314, distance: 101.7
click at [988, 380] on div at bounding box center [613, 333] width 1226 height 666
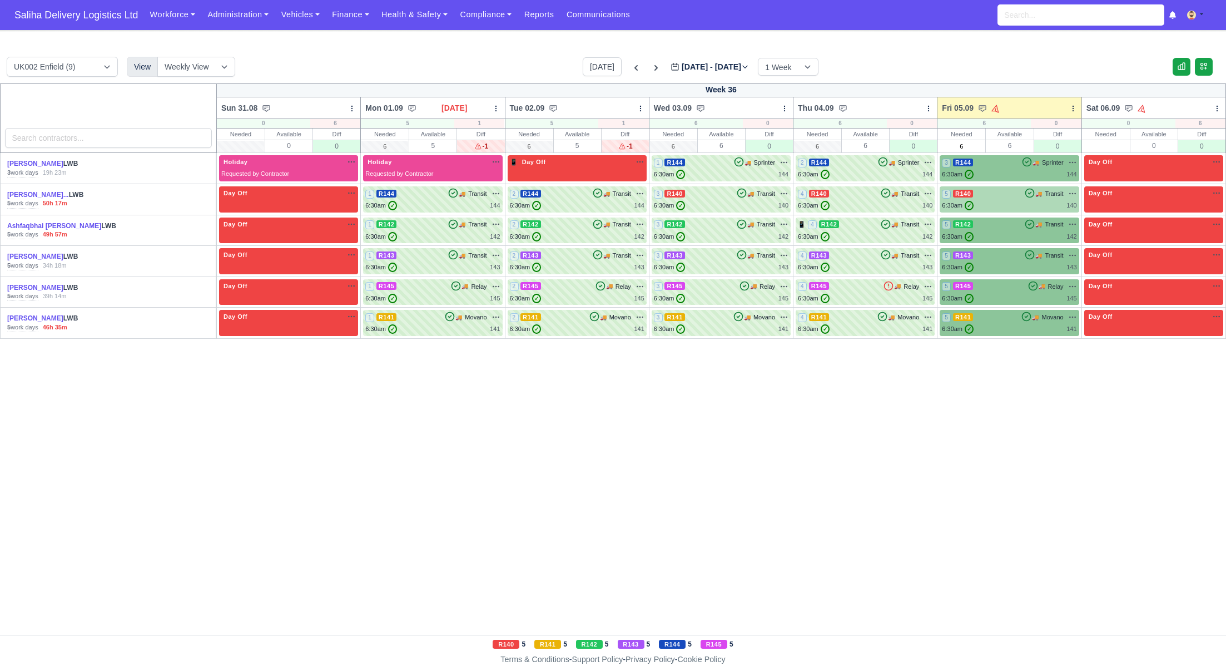
click at [1011, 195] on div "5 R140 🚚 Transit" at bounding box center [1009, 193] width 135 height 10
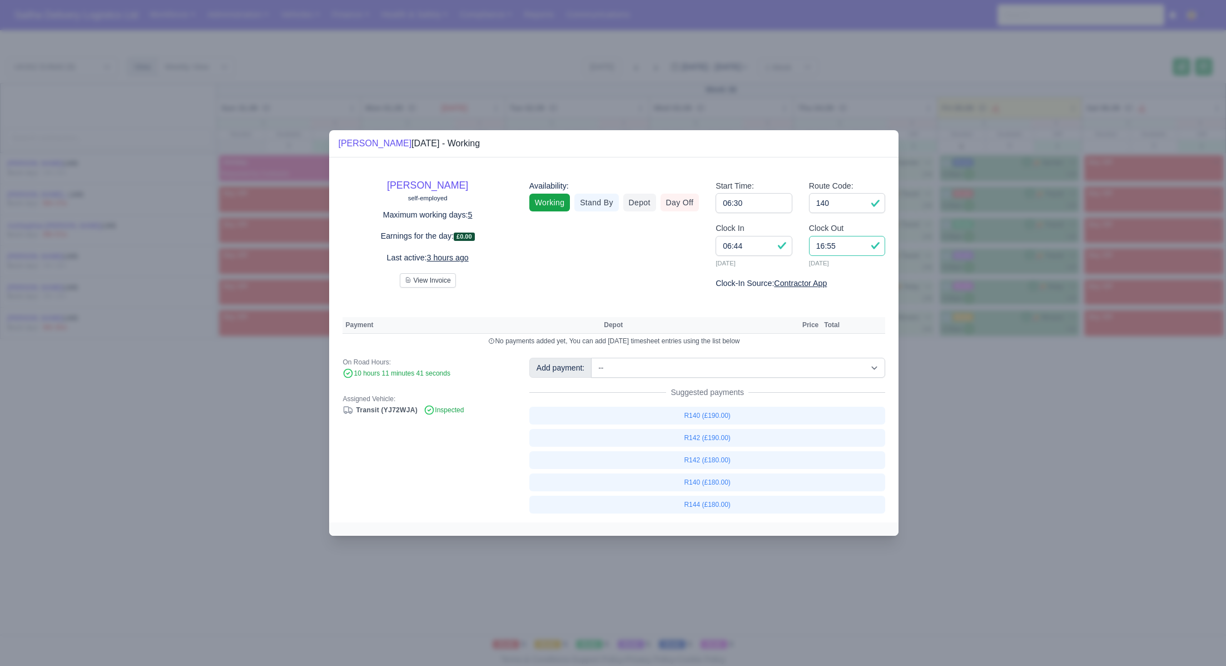
click at [850, 249] on input "16:55" at bounding box center [847, 246] width 77 height 20
type input "16:15"
click at [710, 480] on link "R140 (£180.00)" at bounding box center [707, 482] width 356 height 18
select select "1"
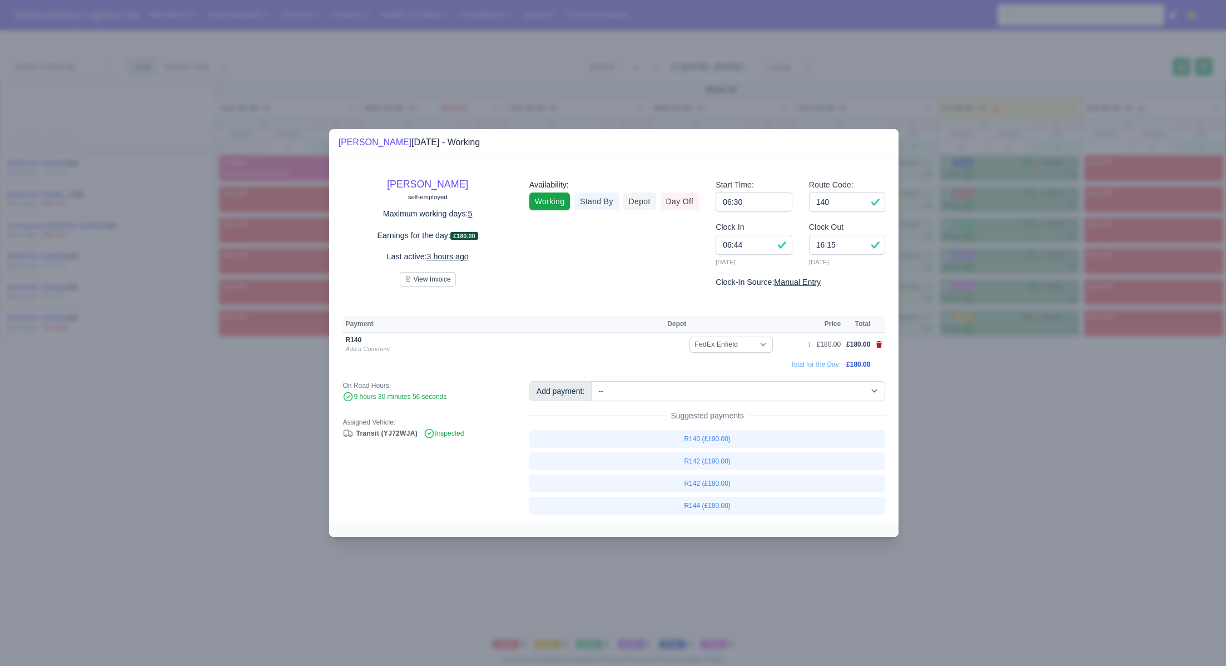
drag, startPoint x: 1014, startPoint y: 476, endPoint x: 875, endPoint y: 344, distance: 192.0
click at [1014, 476] on div at bounding box center [613, 333] width 1226 height 666
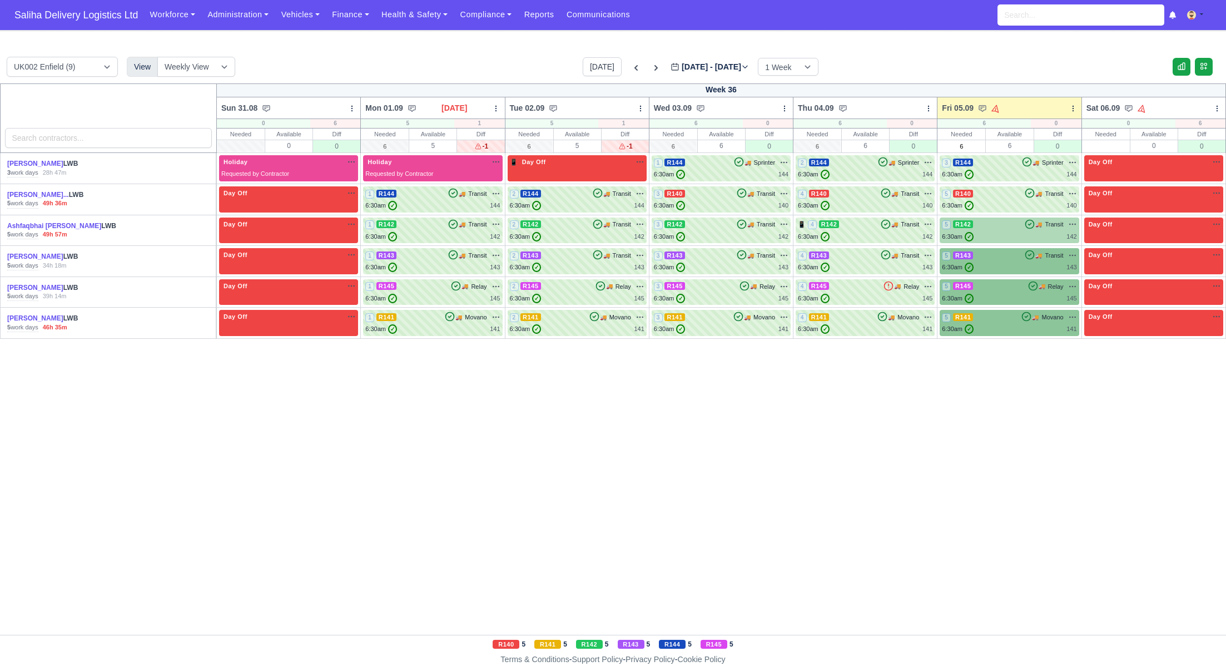
click at [996, 230] on div "5 R142 🚚 Transit" at bounding box center [1009, 231] width 135 height 22
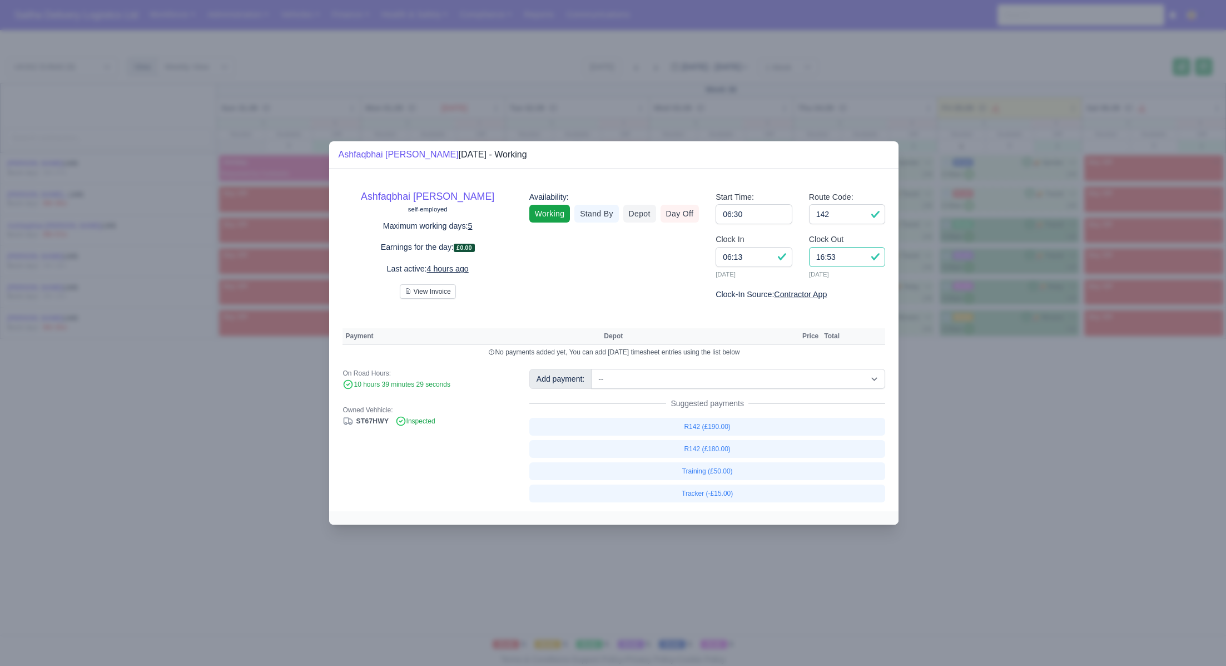
click at [849, 258] on input "16:53" at bounding box center [847, 257] width 77 height 20
type input "16:30"
click at [846, 226] on div "Route Code: 142" at bounding box center [847, 212] width 93 height 43
click at [845, 218] on input "142" at bounding box center [847, 214] width 77 height 20
click at [704, 449] on link "R142 (£180.00)" at bounding box center [707, 449] width 356 height 18
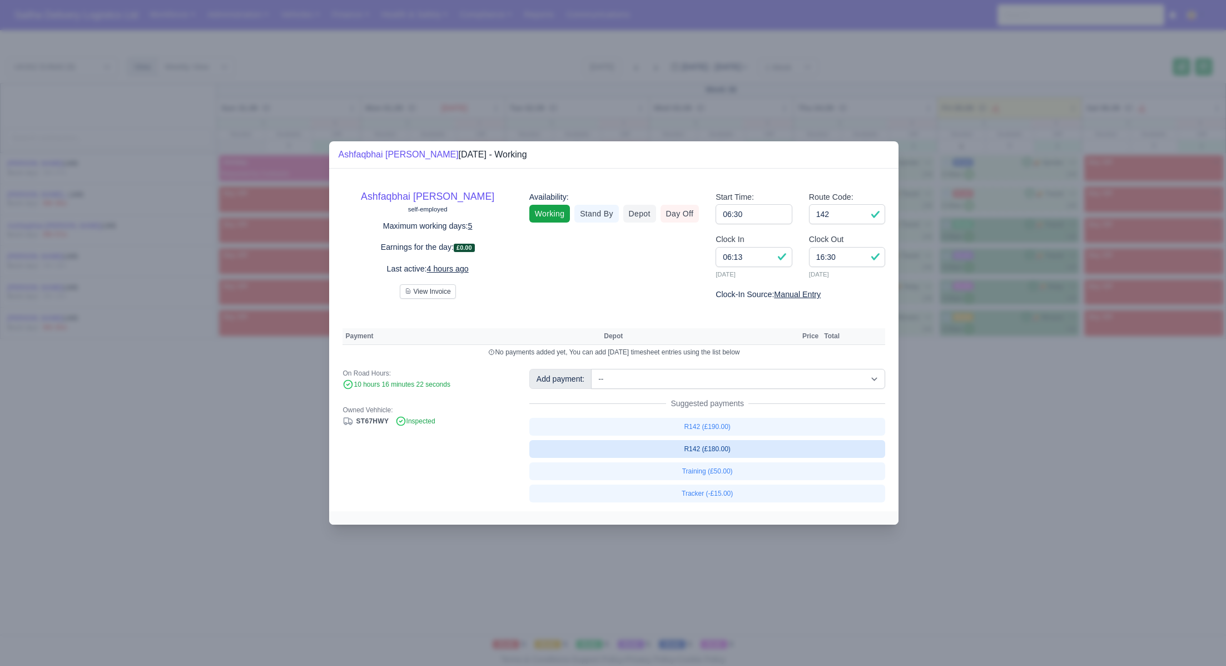
select select "1"
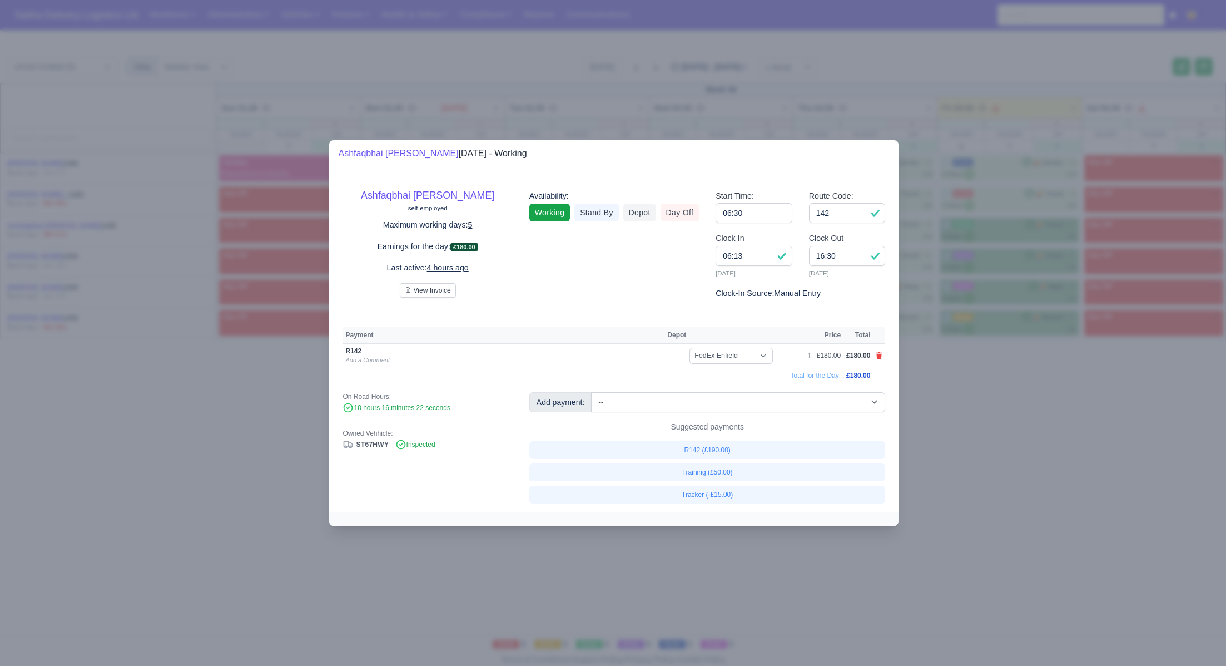
drag, startPoint x: 1030, startPoint y: 466, endPoint x: 973, endPoint y: 421, distance: 73.3
click at [1026, 464] on div at bounding box center [613, 333] width 1226 height 666
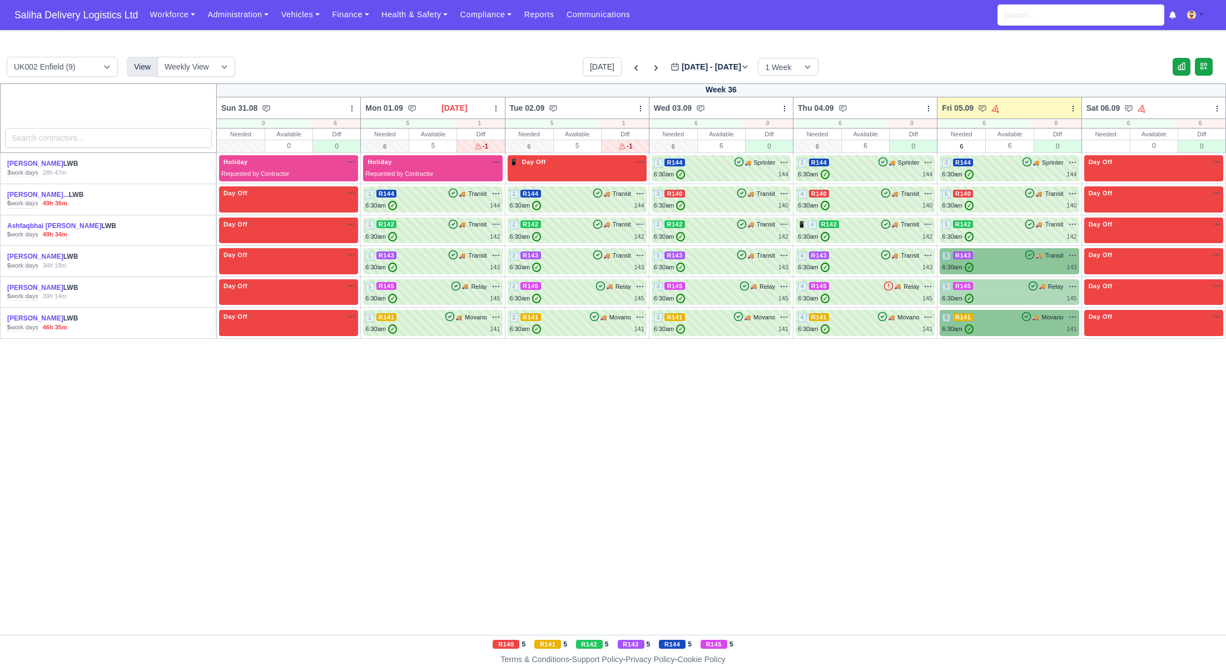
click at [984, 300] on div "6:30am ✓ 145" at bounding box center [1009, 298] width 135 height 9
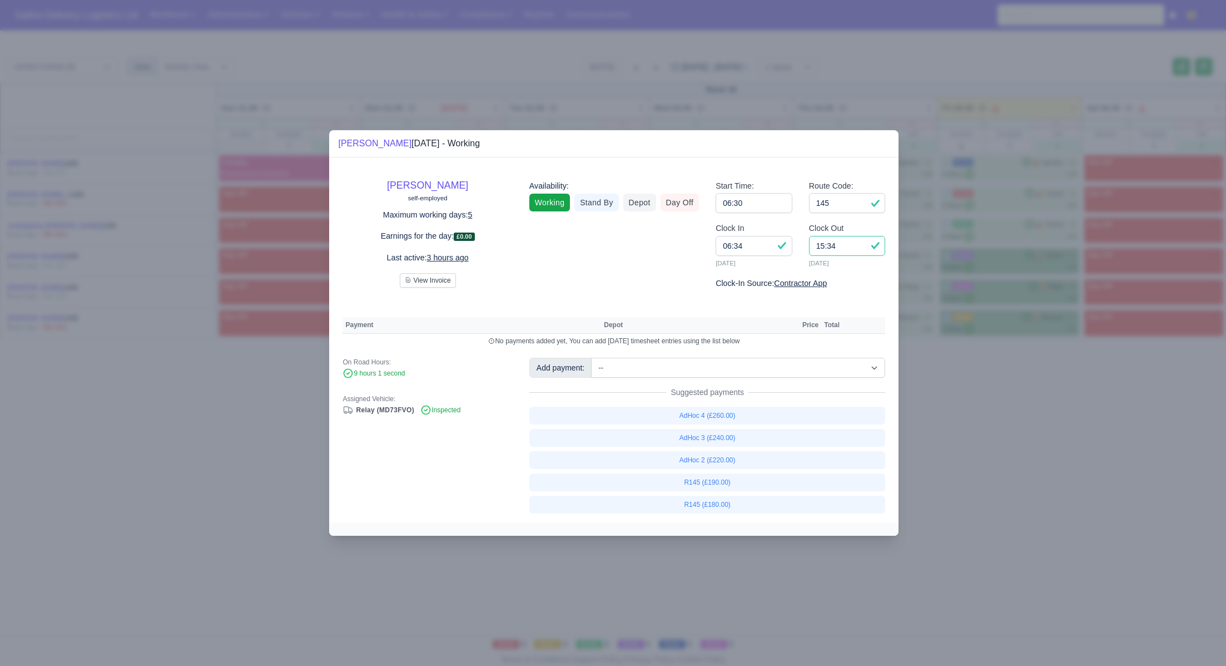
click at [857, 241] on input "15:34" at bounding box center [847, 246] width 77 height 20
type input "15:30"
click at [707, 503] on link "R145 (£180.00)" at bounding box center [707, 504] width 356 height 18
select select "1"
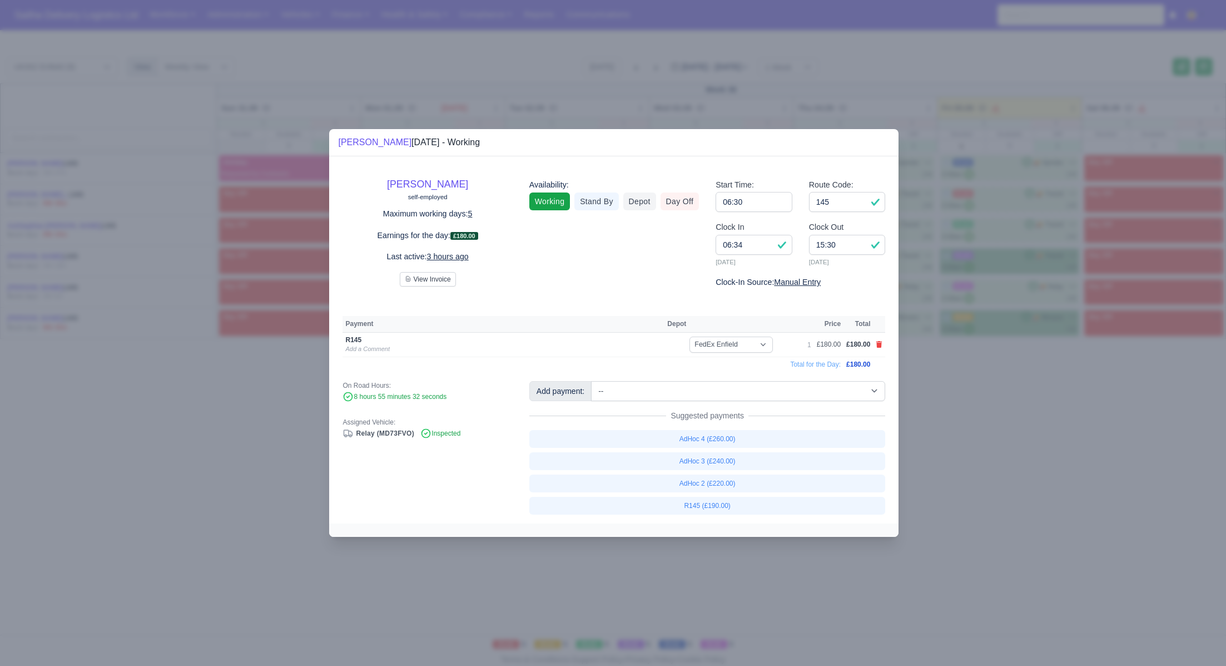
drag, startPoint x: 991, startPoint y: 467, endPoint x: 857, endPoint y: 361, distance: 171.0
click at [990, 467] on div at bounding box center [613, 333] width 1226 height 666
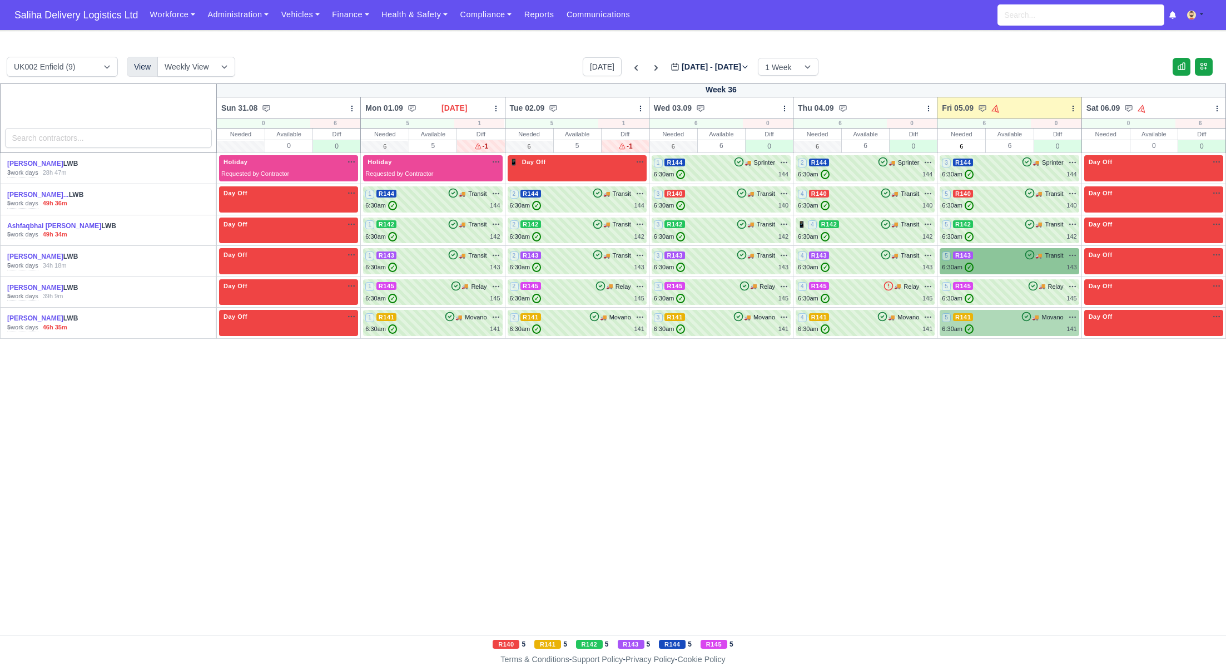
click at [974, 330] on div "✓" at bounding box center [968, 328] width 11 height 9
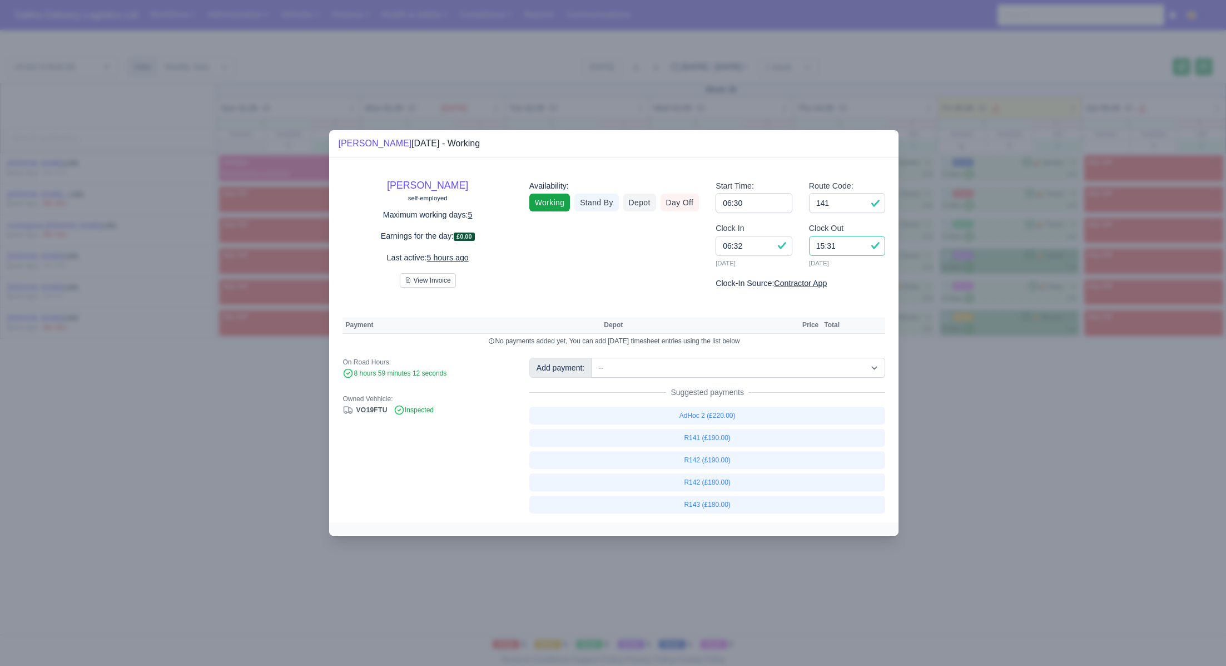
click at [852, 251] on input "15:31" at bounding box center [847, 246] width 77 height 20
type input "15:15"
click at [707, 440] on link "R141 (£190.00)" at bounding box center [707, 438] width 356 height 18
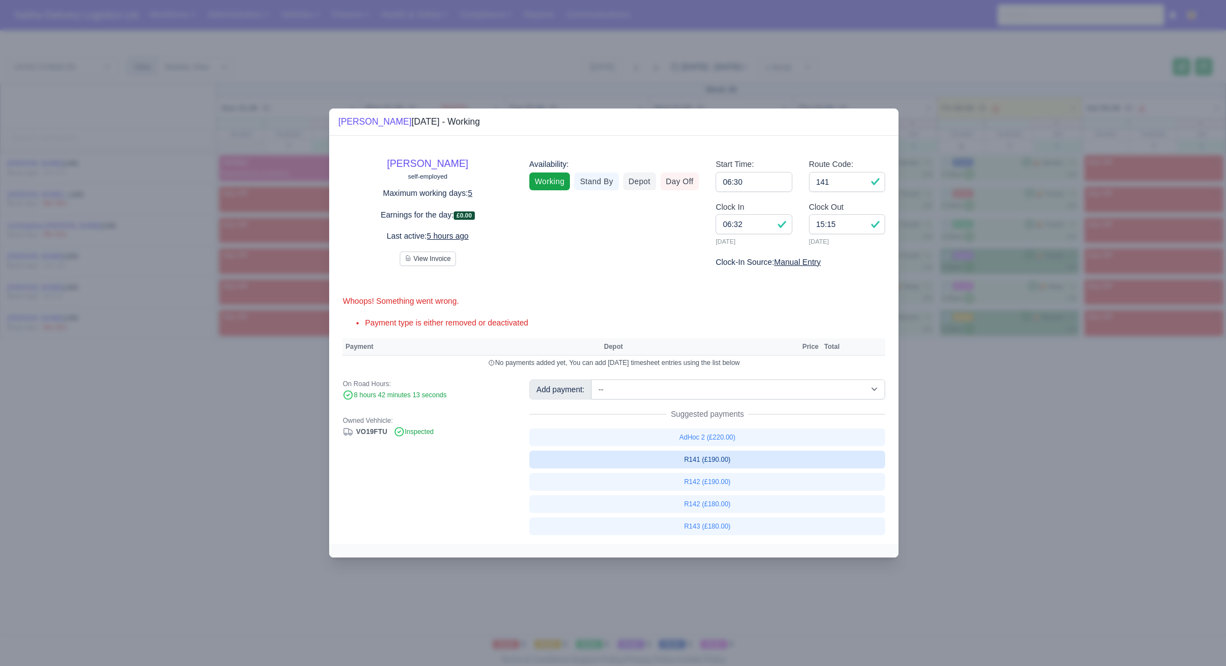
select select "1"
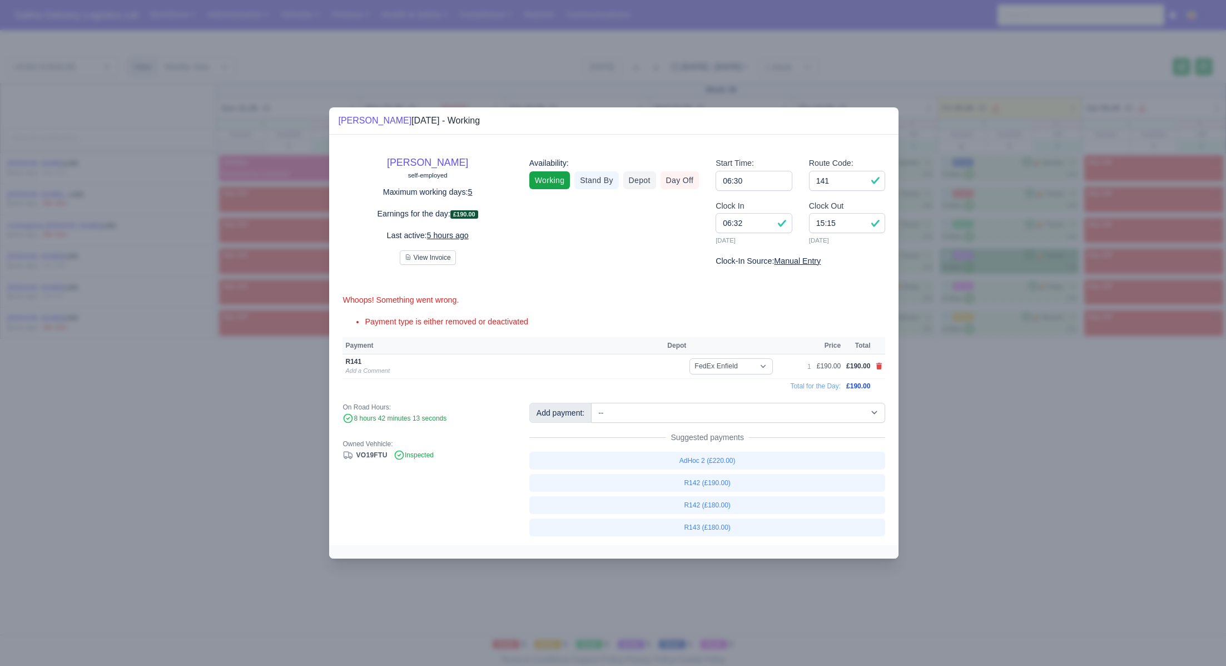
click at [953, 452] on div at bounding box center [613, 333] width 1226 height 666
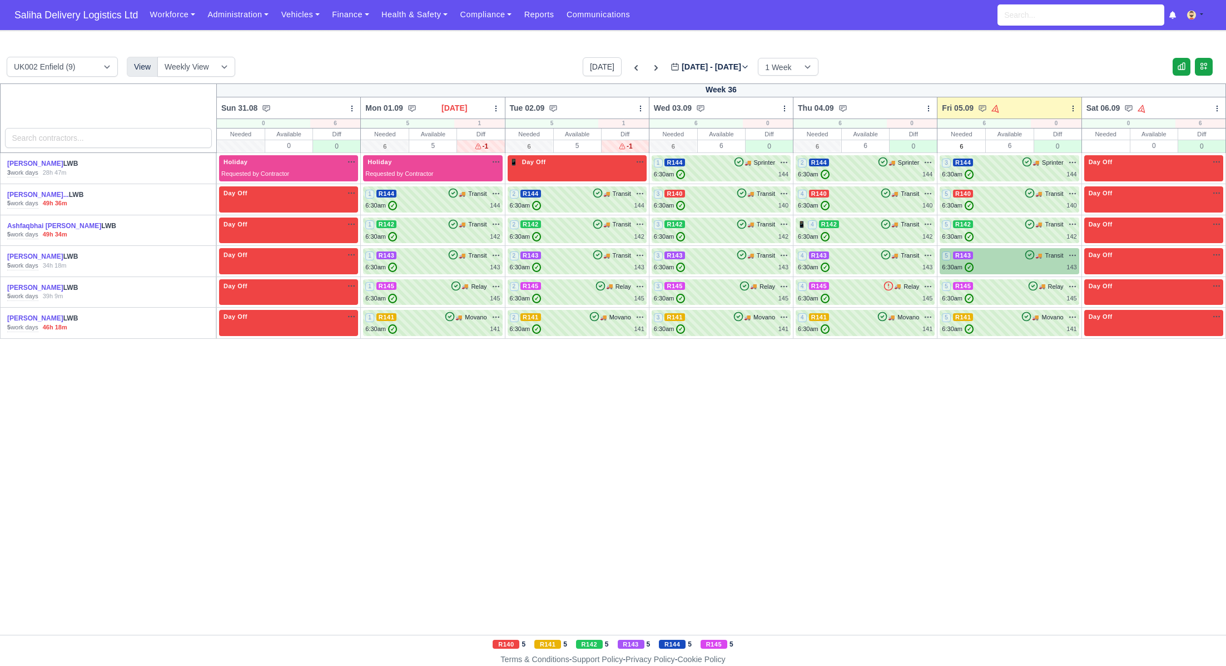
drag, startPoint x: 988, startPoint y: 265, endPoint x: 994, endPoint y: 268, distance: 6.5
click at [988, 265] on div "6:30am ✓ 143" at bounding box center [1009, 266] width 135 height 9
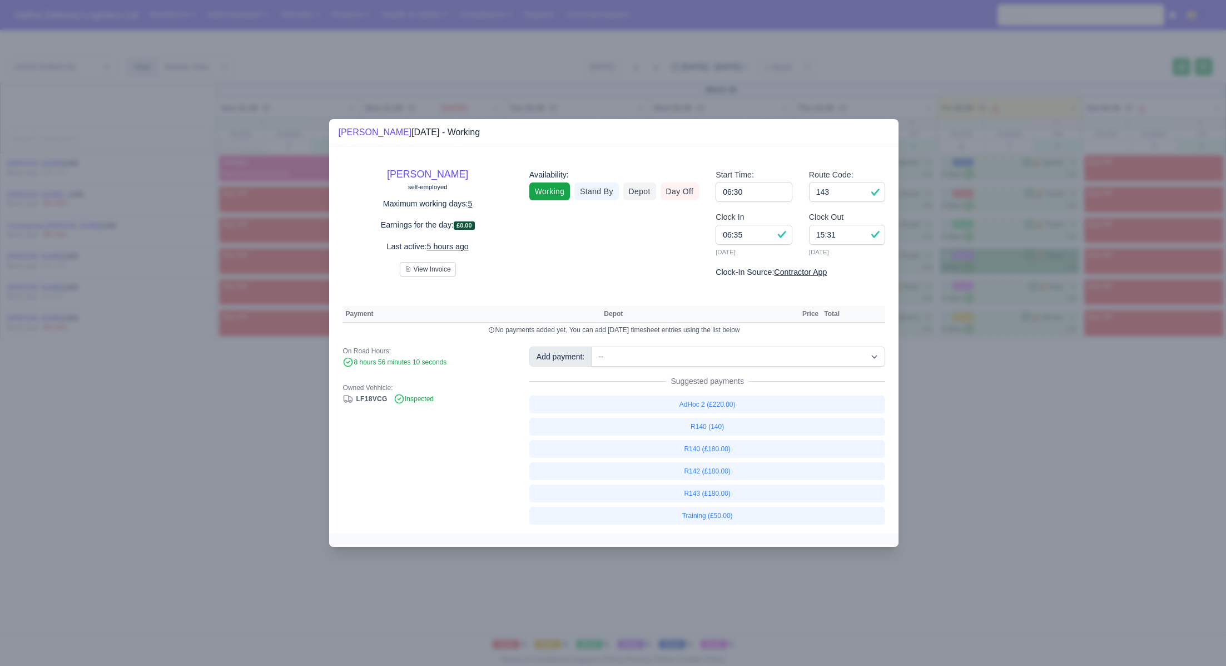
click at [247, 142] on div at bounding box center [613, 333] width 1226 height 666
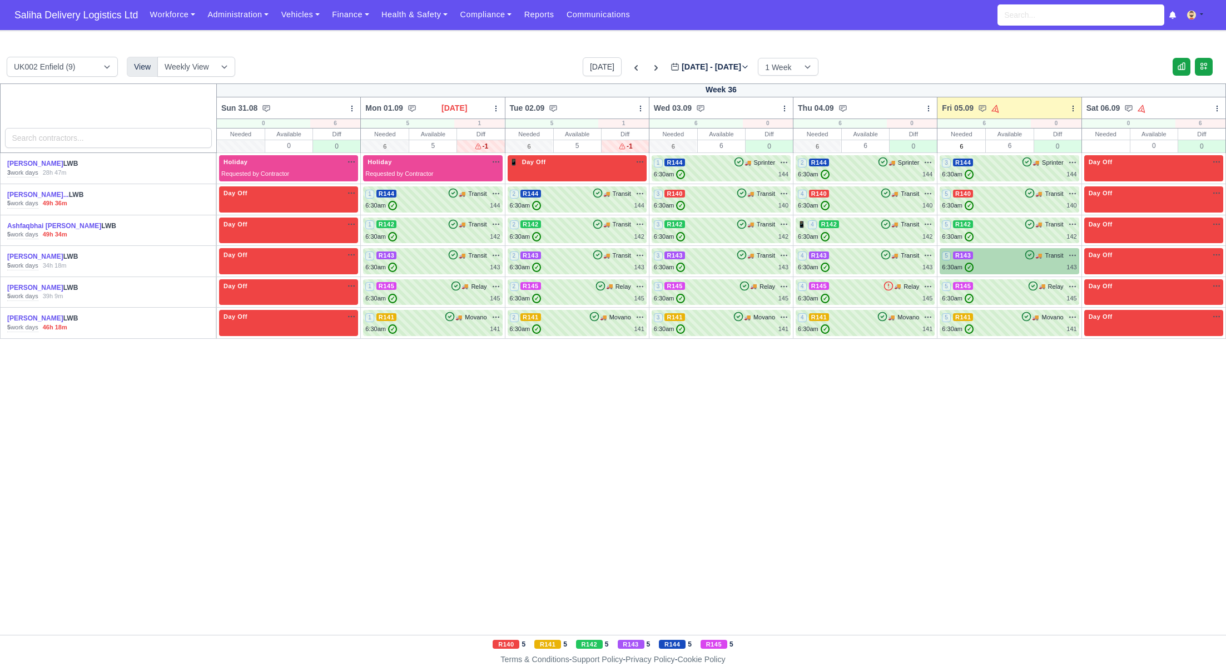
click at [1011, 263] on div "6:30am ✓ 143" at bounding box center [1009, 266] width 135 height 9
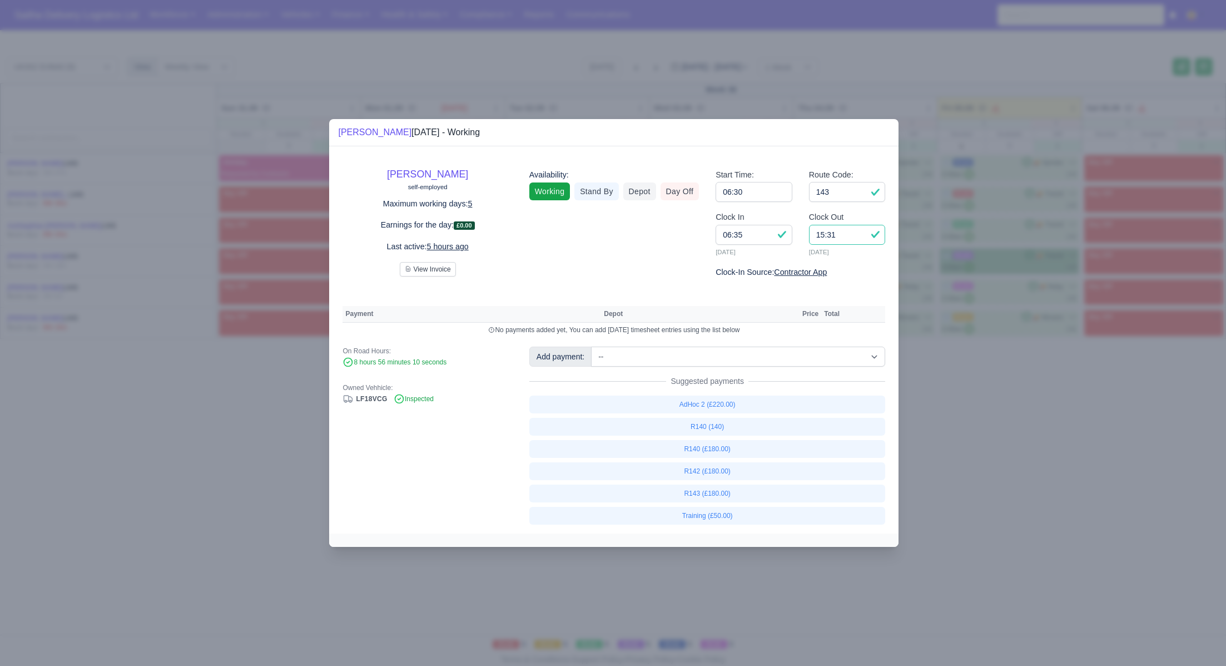
click at [852, 236] on input "15:31" at bounding box center [847, 235] width 77 height 20
type input "15:30"
click at [730, 493] on link "R143 (£180.00)" at bounding box center [707, 493] width 356 height 18
select select "1"
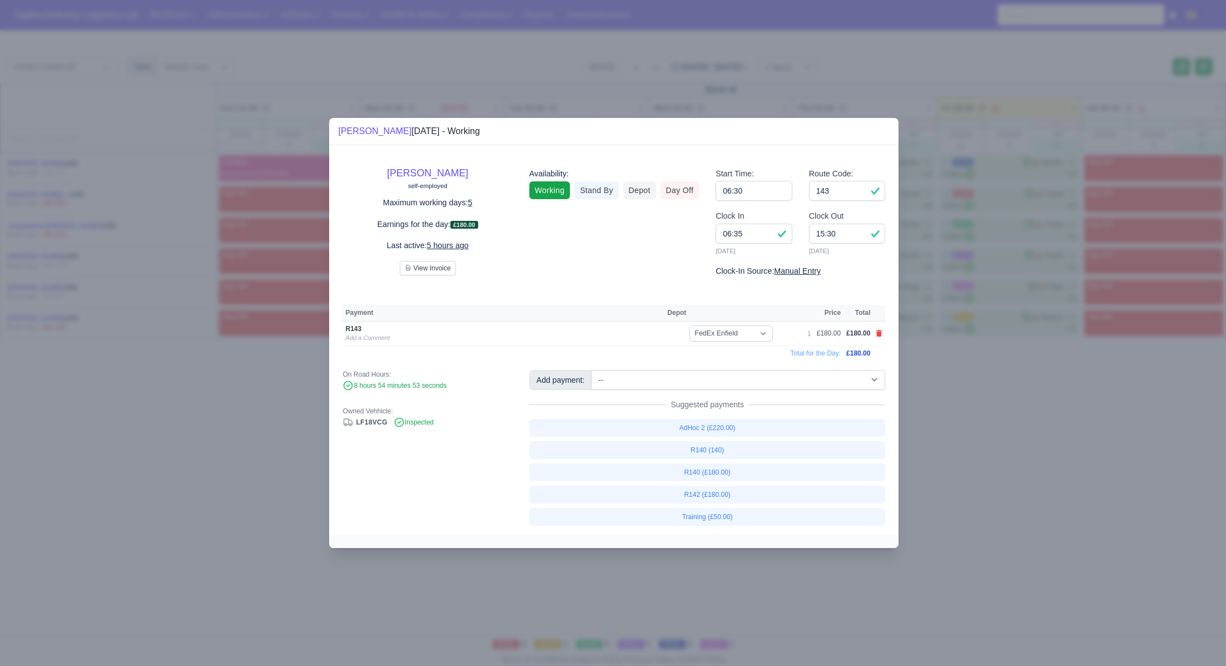
click at [1078, 485] on div at bounding box center [613, 333] width 1226 height 666
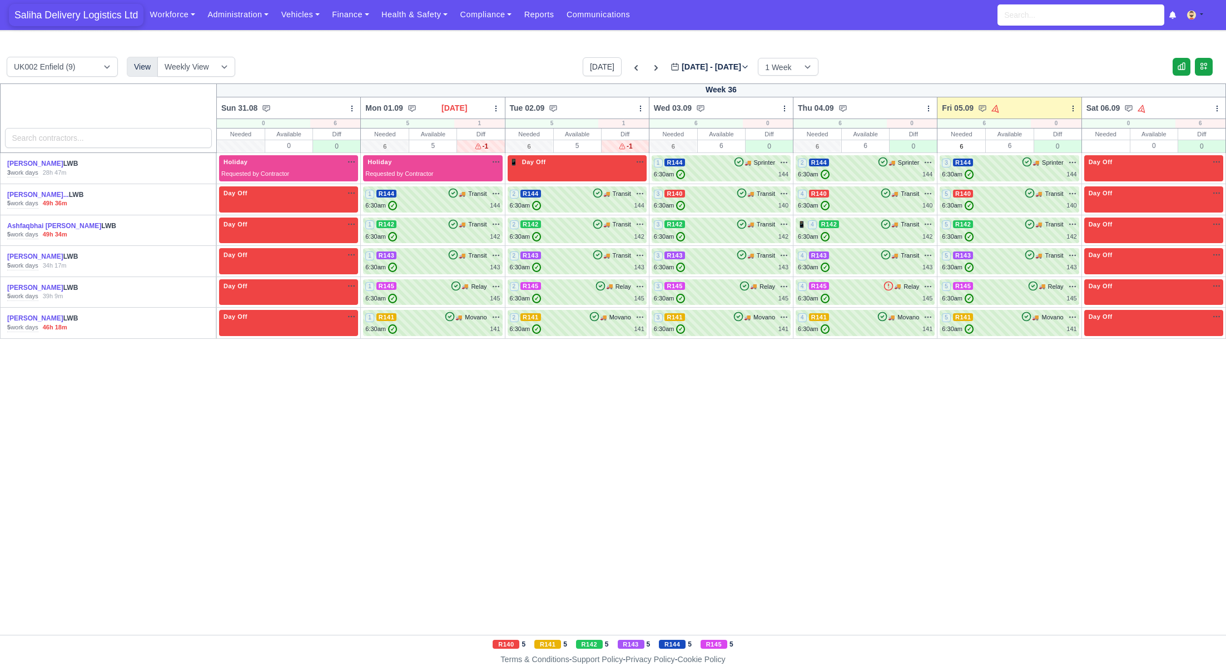
click at [36, 16] on span "Saliha Delivery Logistics Ltd" at bounding box center [76, 15] width 135 height 22
click at [1000, 164] on div "3 R144 🚚 Sprinter" at bounding box center [1009, 162] width 135 height 10
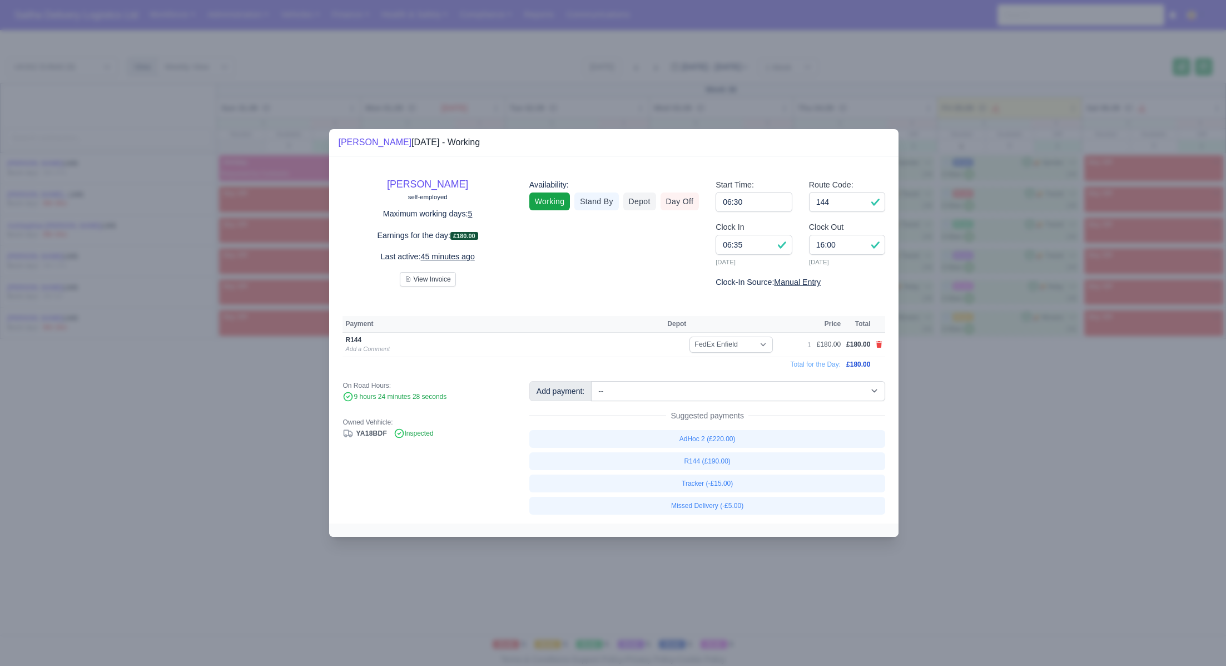
drag, startPoint x: 1013, startPoint y: 435, endPoint x: 1006, endPoint y: 390, distance: 46.1
click at [1013, 435] on div at bounding box center [613, 333] width 1226 height 666
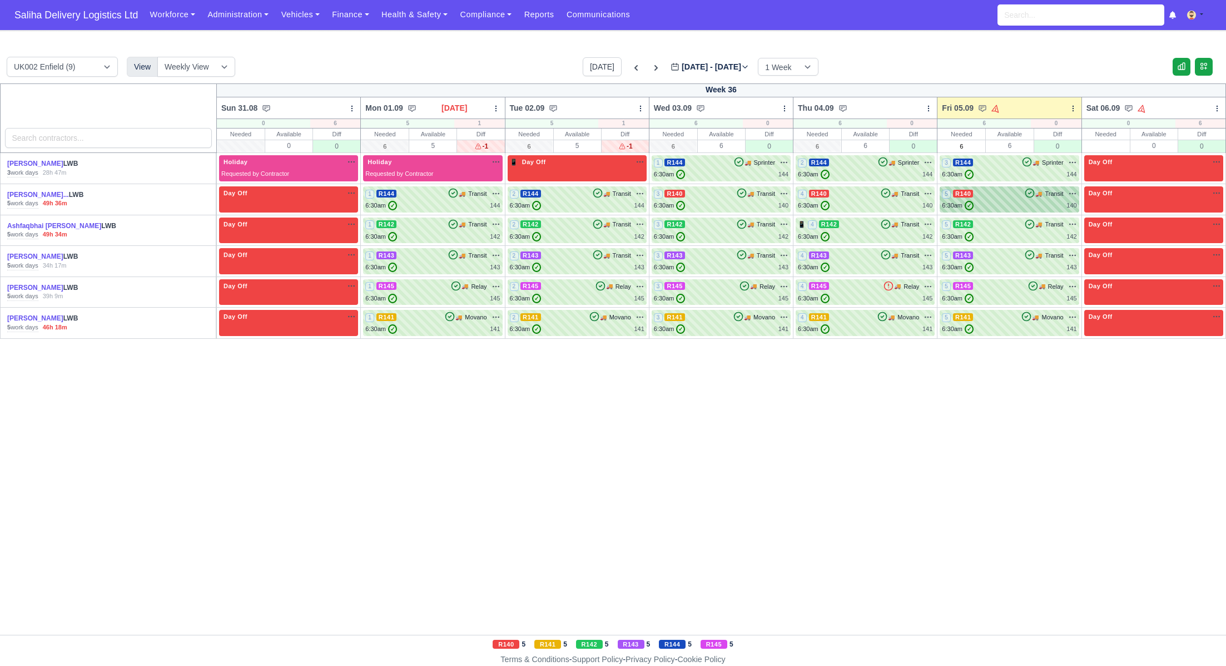
click at [1008, 200] on div "5 R140 🚚 Transit" at bounding box center [1009, 199] width 135 height 22
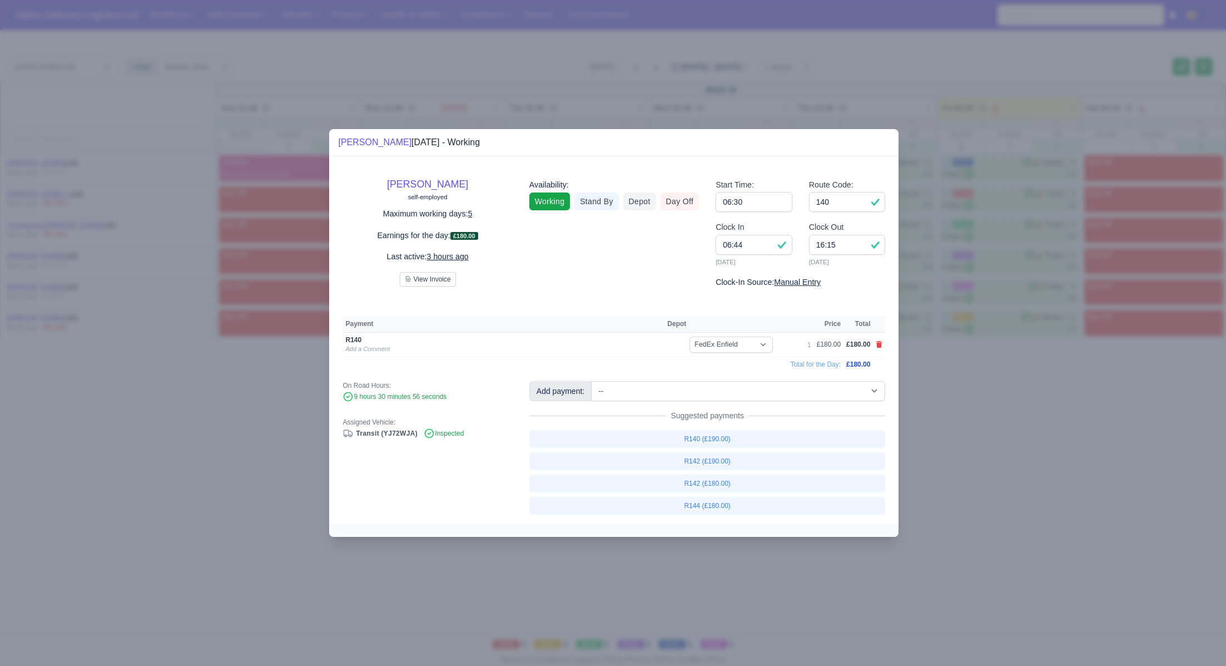
drag, startPoint x: 1083, startPoint y: 438, endPoint x: 1053, endPoint y: 389, distance: 57.9
click at [1080, 437] on div at bounding box center [613, 333] width 1226 height 666
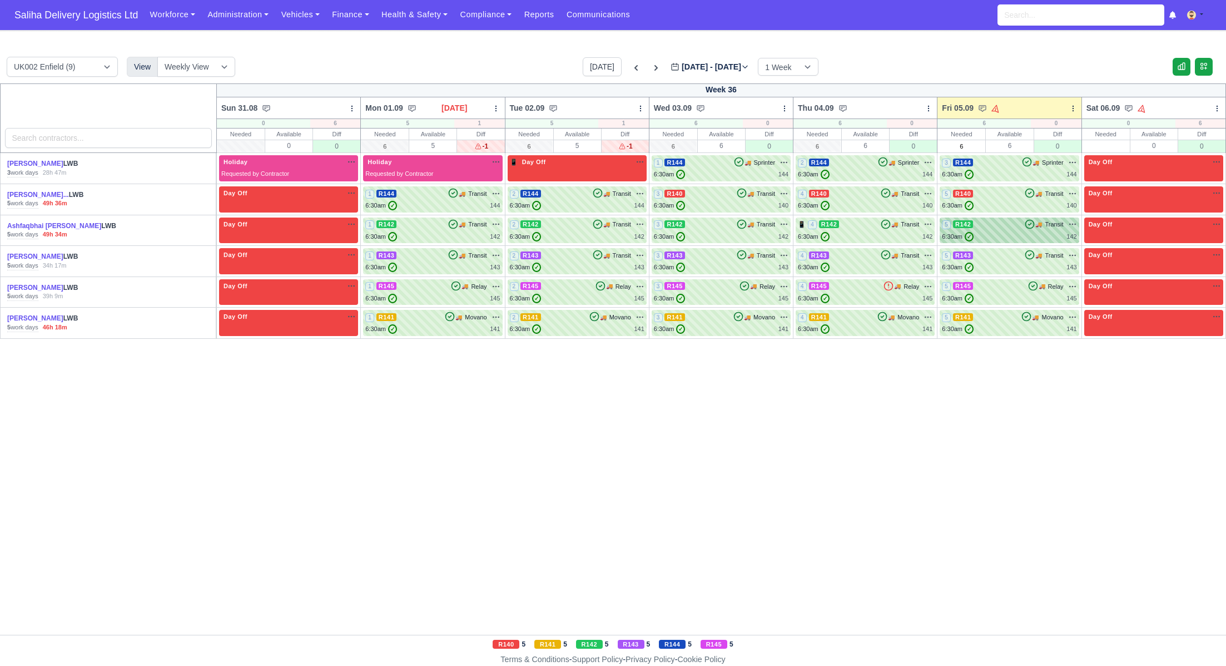
click at [1003, 233] on div "6:30am ✓ 142" at bounding box center [1009, 236] width 135 height 9
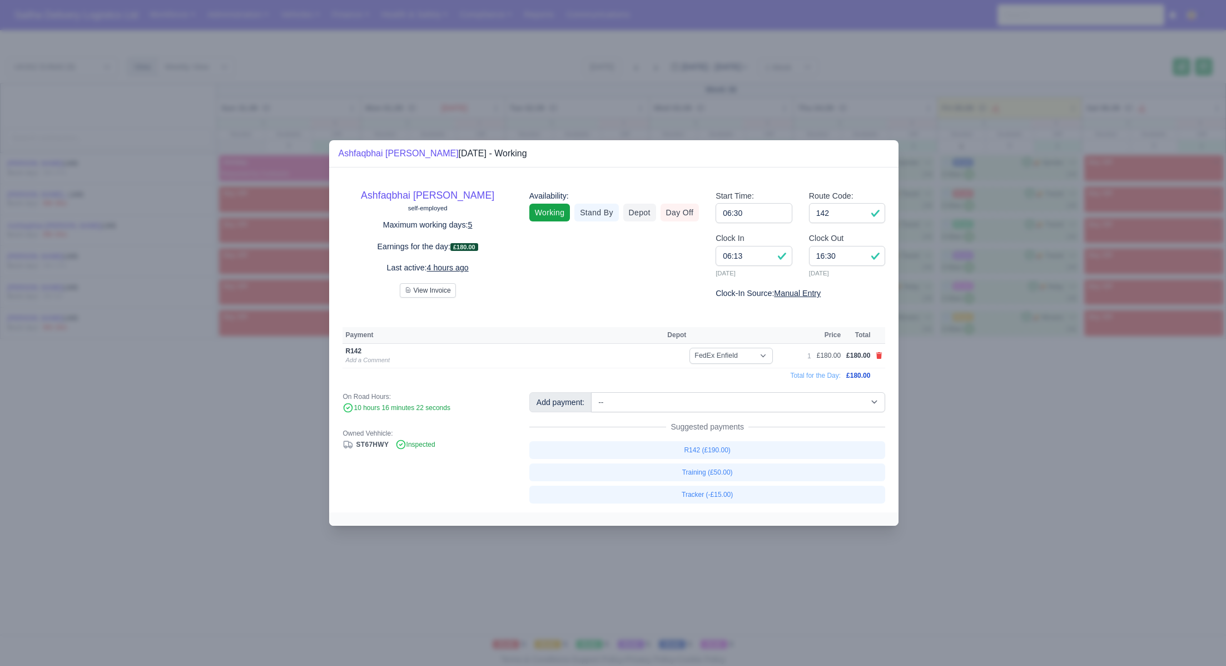
drag, startPoint x: 1071, startPoint y: 462, endPoint x: 1040, endPoint y: 406, distance: 63.2
click at [1065, 459] on div at bounding box center [613, 333] width 1226 height 666
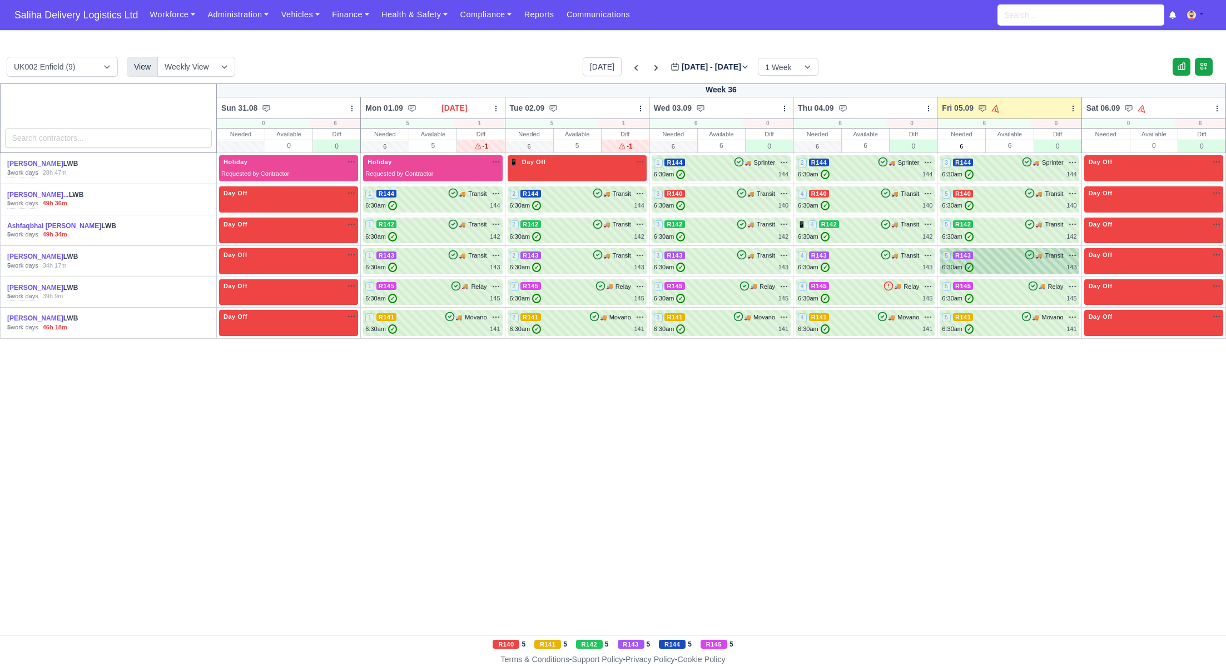
click at [1008, 265] on div "6:30am ✓ 143" at bounding box center [1009, 266] width 135 height 9
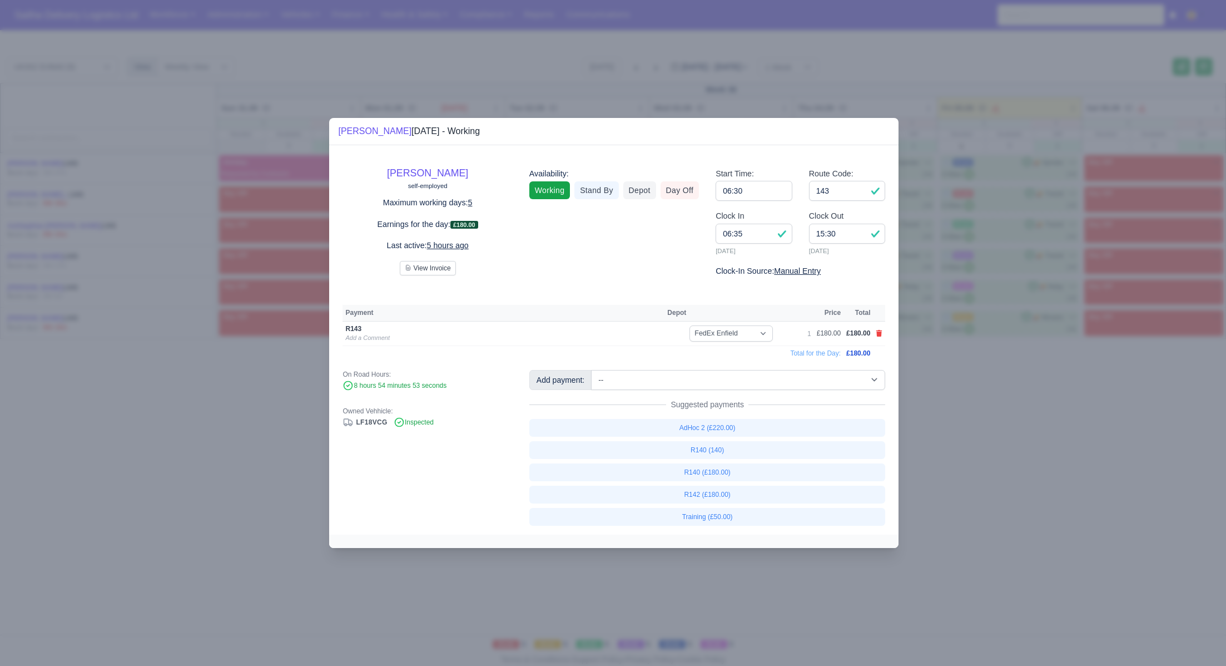
click at [1036, 452] on div at bounding box center [613, 333] width 1226 height 666
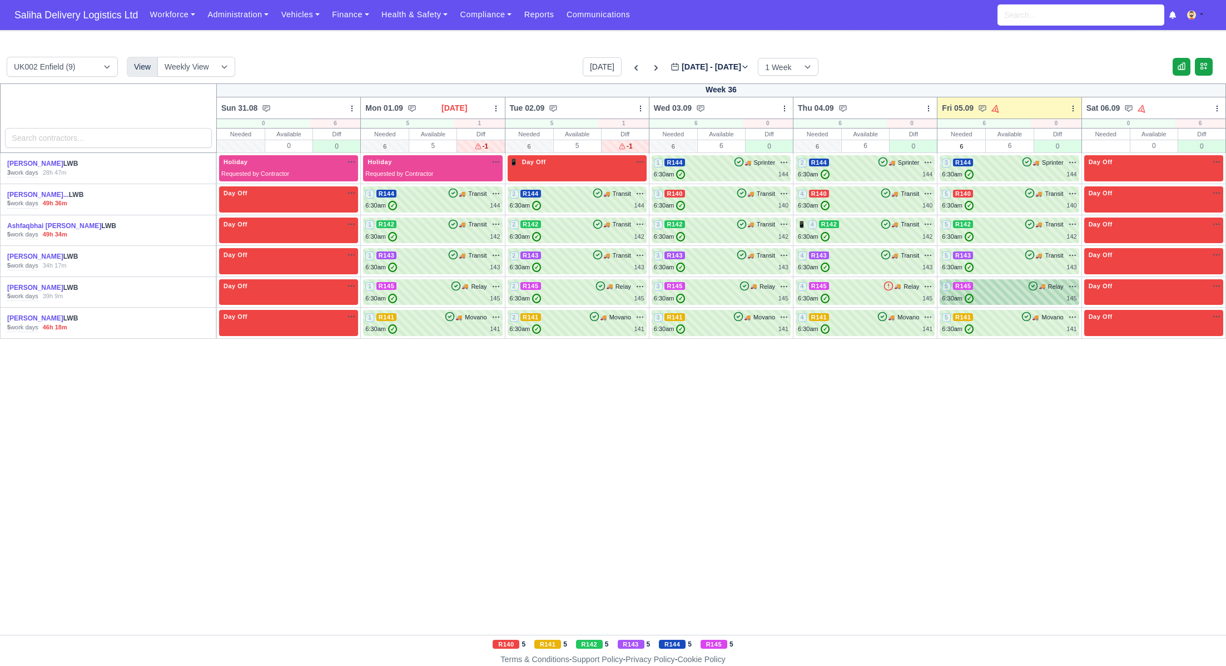
click at [1012, 292] on div "5 R145 🚚 Relay" at bounding box center [1009, 292] width 135 height 22
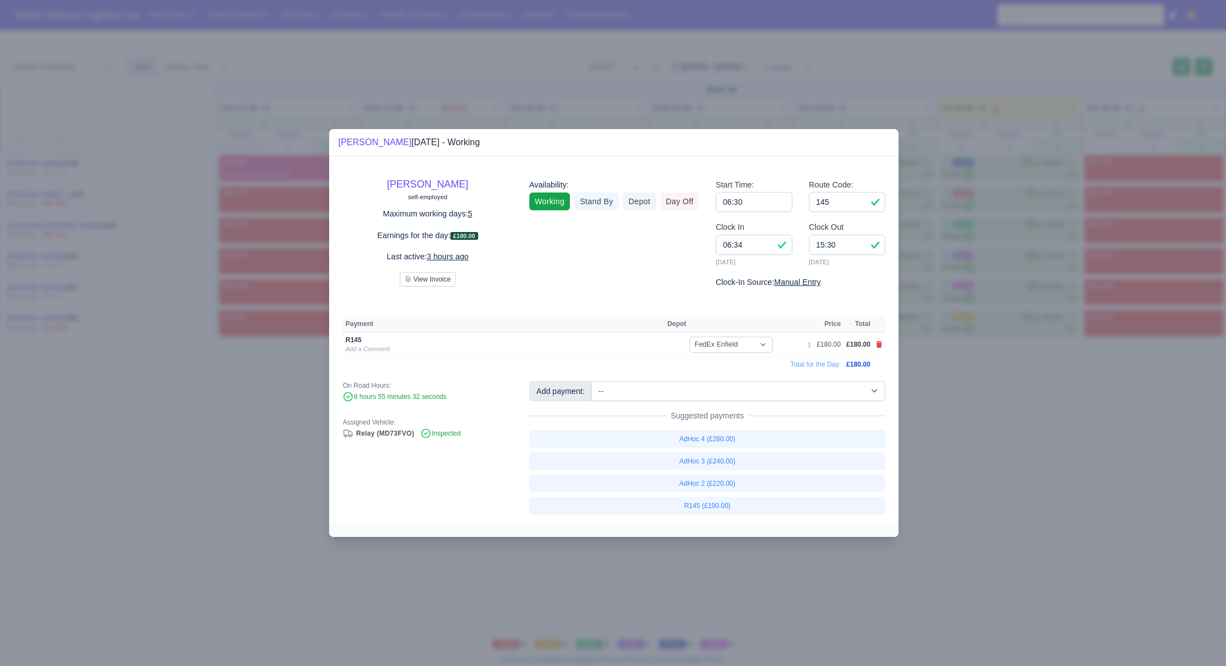
drag, startPoint x: 1028, startPoint y: 427, endPoint x: 1015, endPoint y: 365, distance: 63.0
click at [1028, 426] on div at bounding box center [613, 333] width 1226 height 666
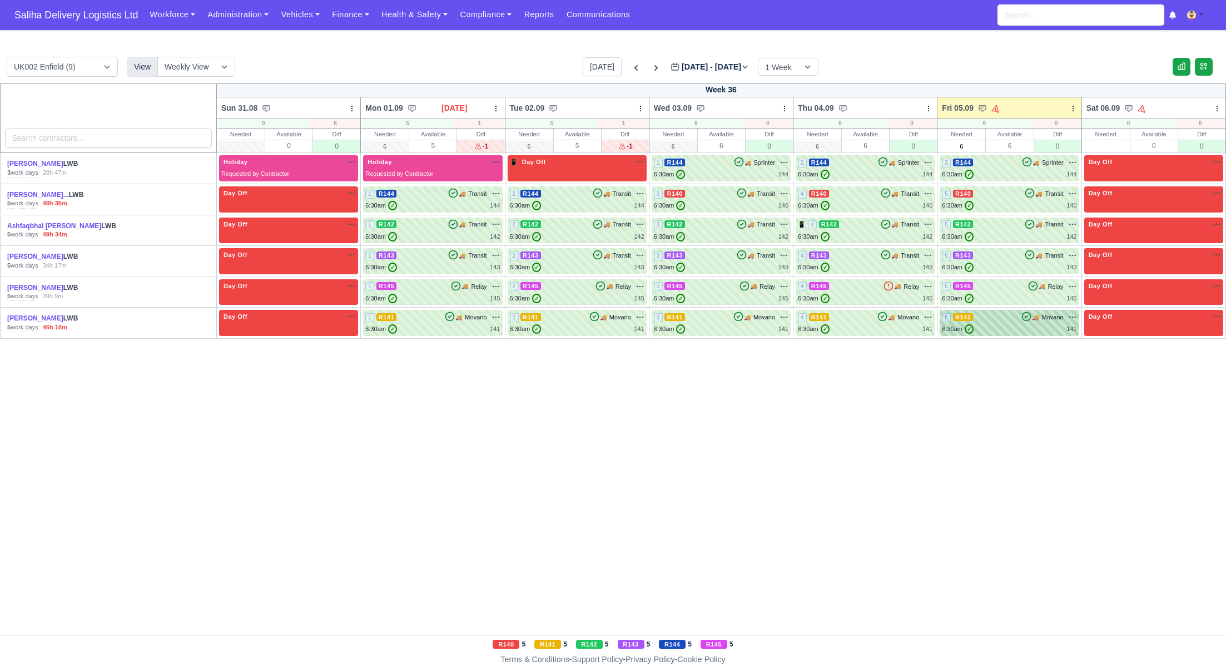
click at [1010, 322] on div "5 R141 🚚 Movano" at bounding box center [1009, 323] width 135 height 22
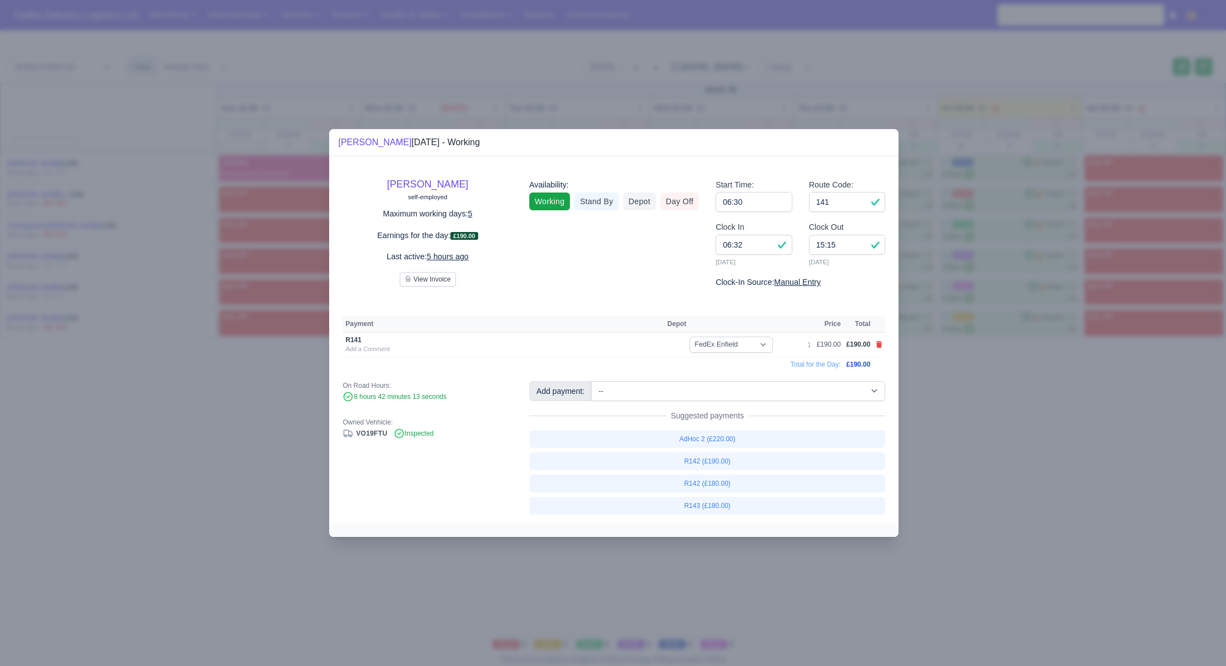
click at [1020, 403] on div at bounding box center [613, 333] width 1226 height 666
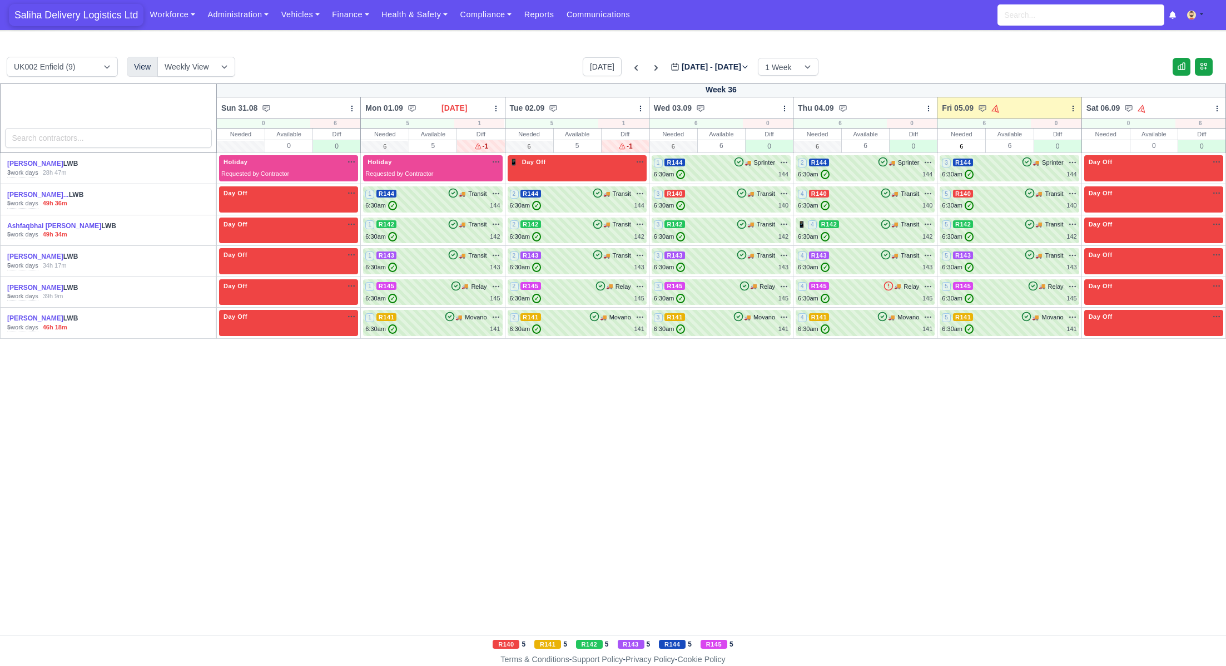
click at [60, 7] on span "Saliha Delivery Logistics Ltd" at bounding box center [76, 15] width 135 height 22
click at [604, 14] on link "Communications" at bounding box center [598, 15] width 76 height 22
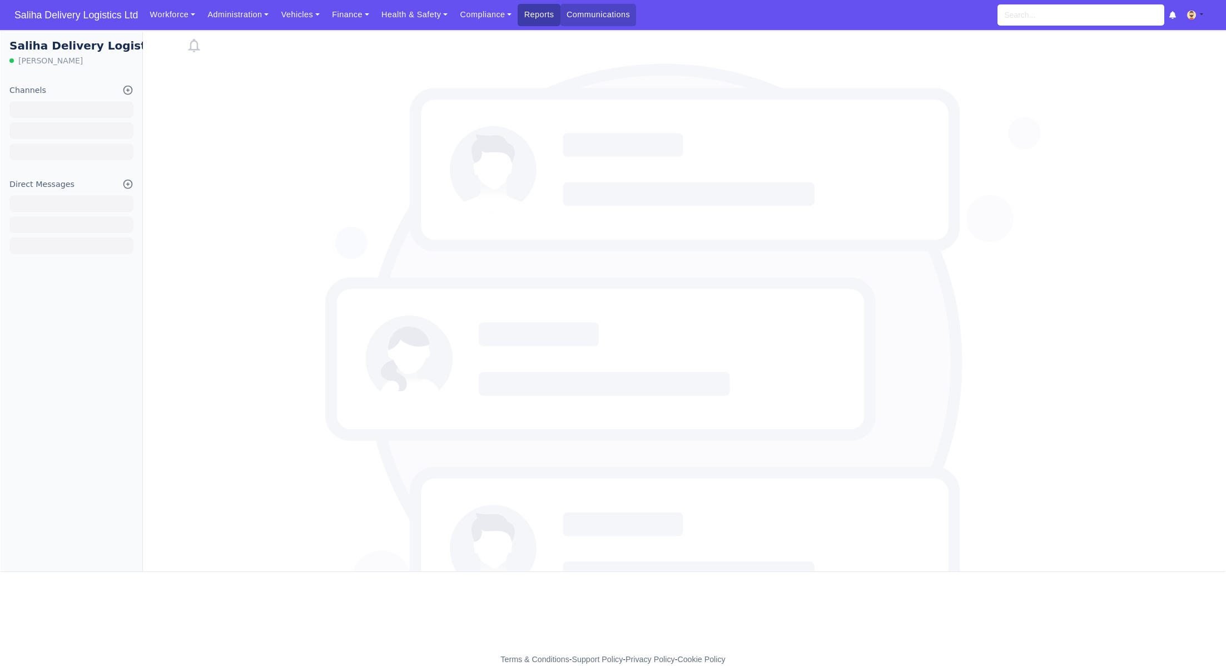
click at [560, 11] on link "Reports" at bounding box center [539, 15] width 42 height 22
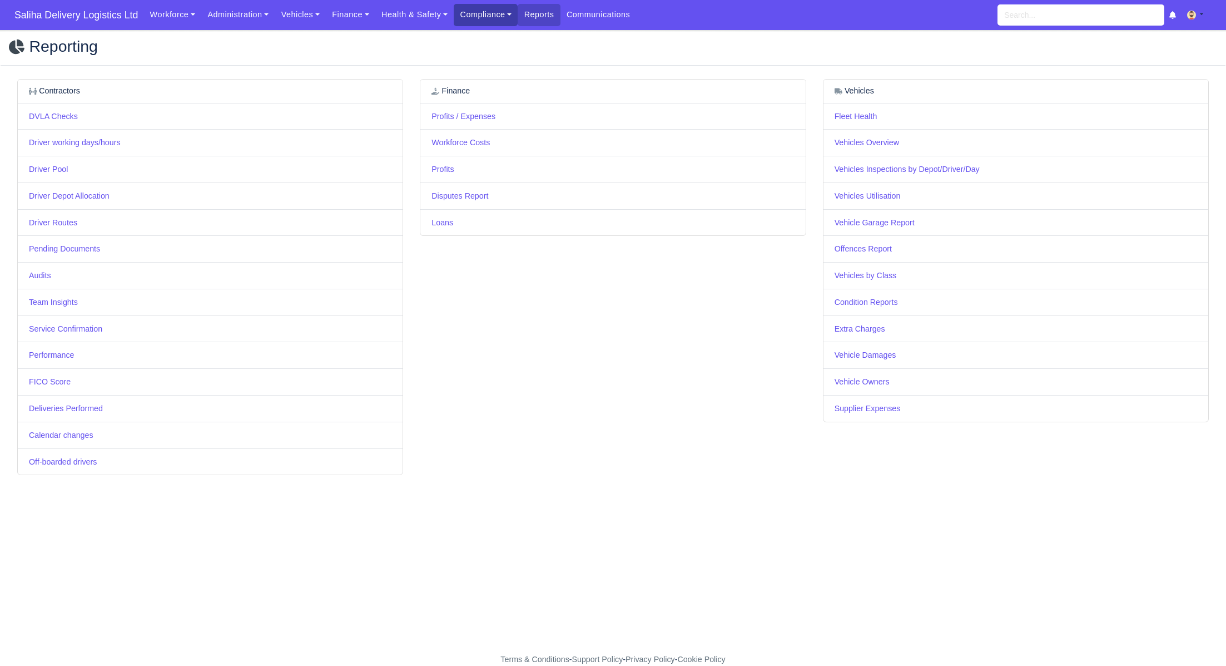
click at [478, 11] on link "Compliance" at bounding box center [486, 15] width 64 height 22
click at [505, 93] on link "E-Sign Documents" at bounding box center [509, 85] width 100 height 23
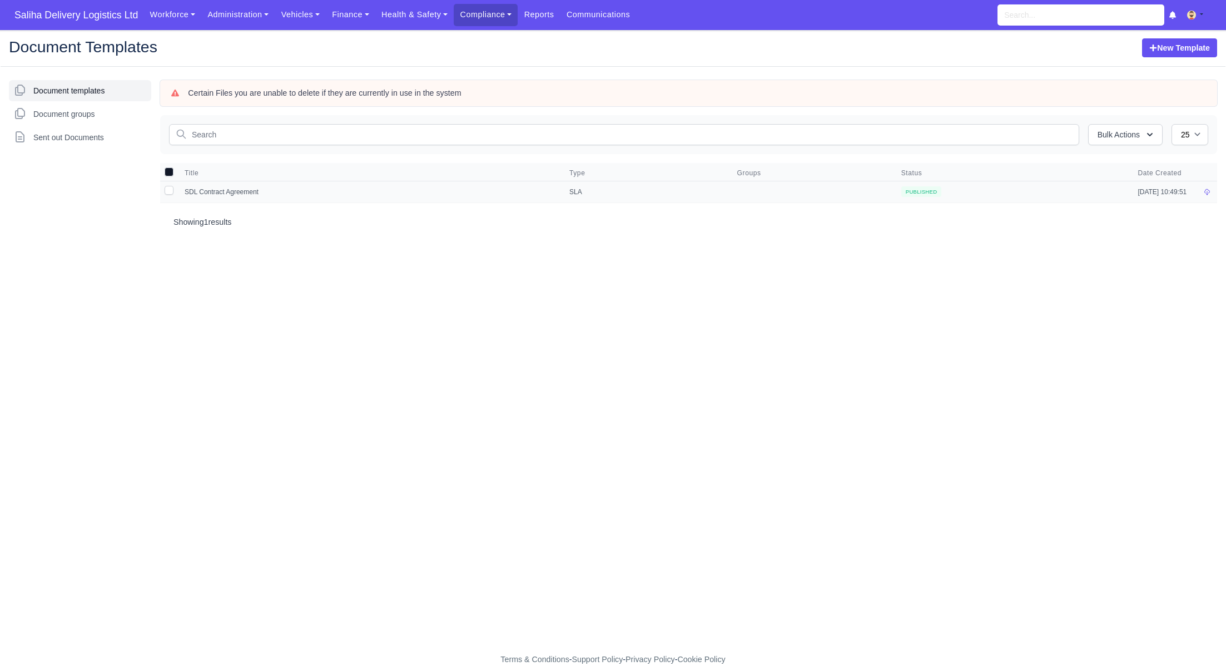
click at [244, 192] on td "SDL Contract Agreement" at bounding box center [370, 192] width 385 height 22
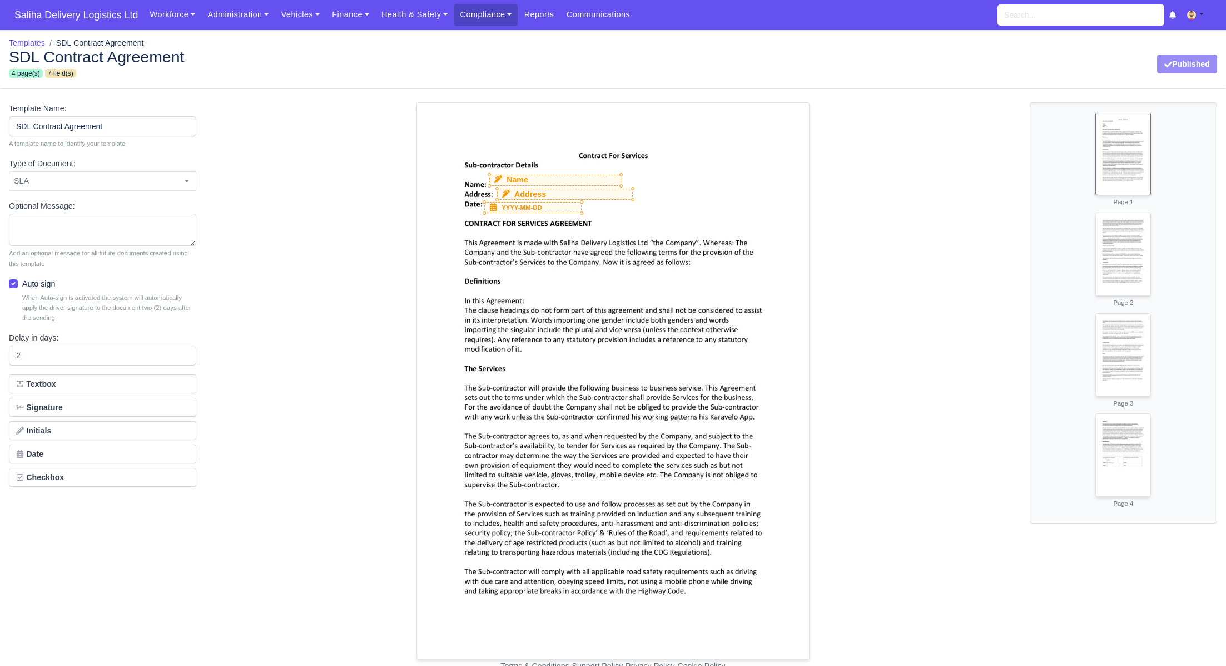
select select "sla"
click at [115, 178] on span "SLA" at bounding box center [102, 181] width 186 height 14
click at [54, 207] on input "search" at bounding box center [102, 208] width 173 height 22
type input "C"
click at [68, 177] on span "Custom" at bounding box center [102, 181] width 186 height 14
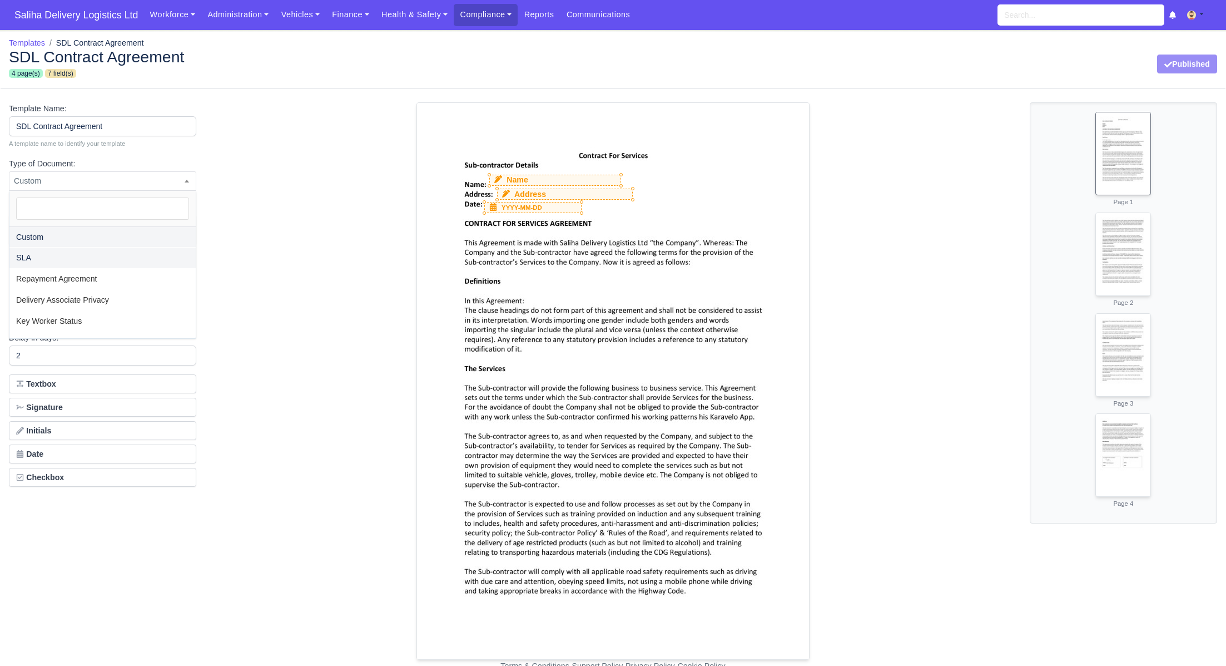
select select "sla"
